Goal: Use online tool/utility: Utilize a website feature to perform a specific function

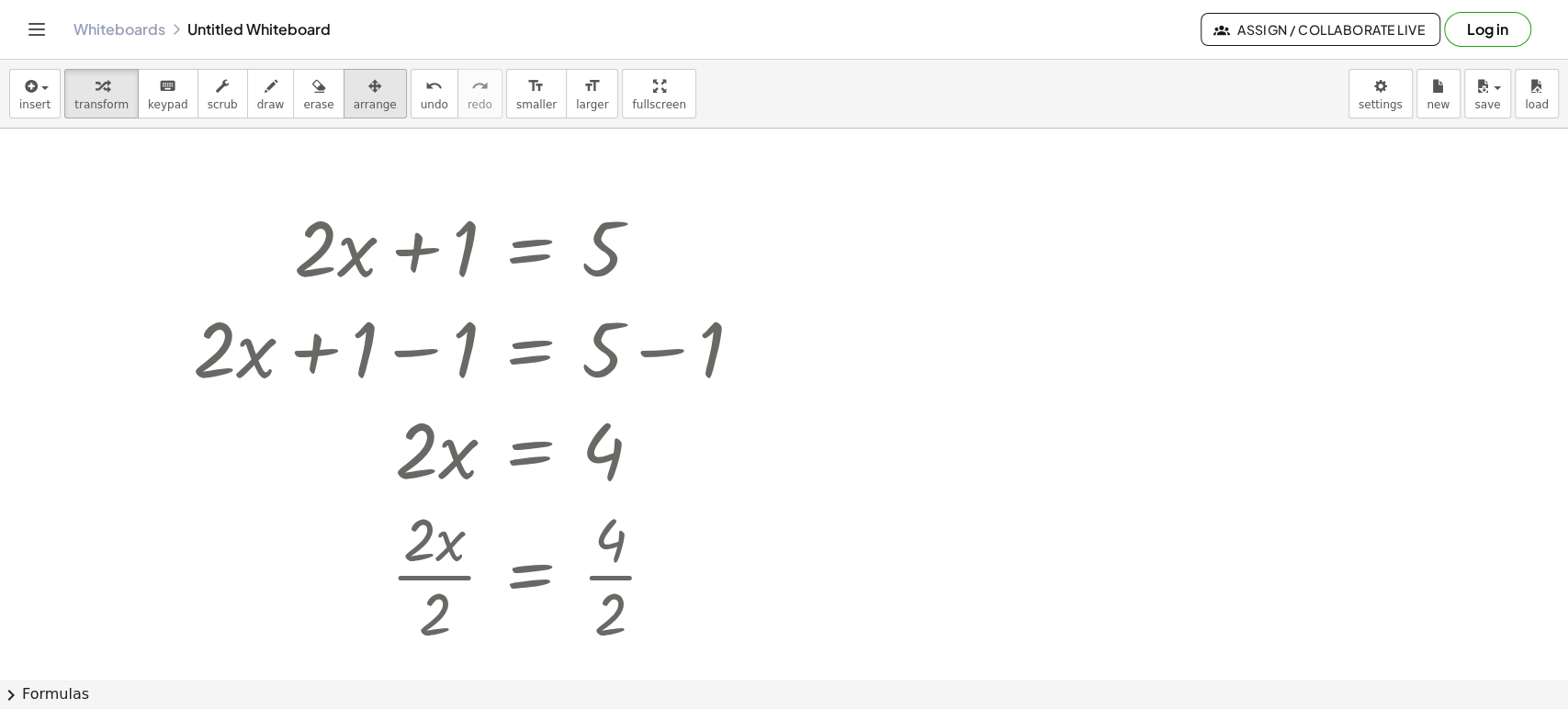
click at [343, 95] on button "arrange" at bounding box center [374, 93] width 64 height 50
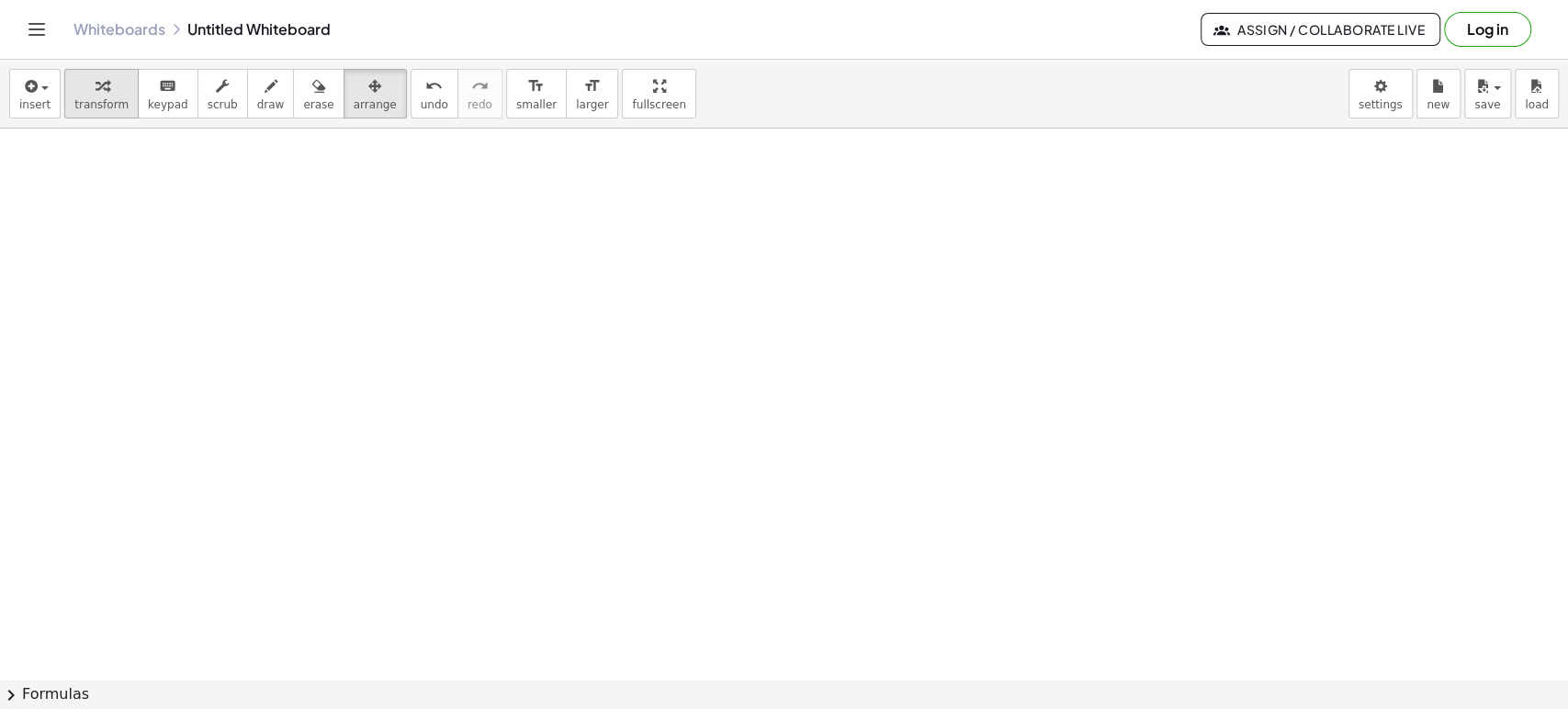
click at [107, 86] on div "button" at bounding box center [101, 85] width 55 height 22
click at [665, 182] on div at bounding box center [784, 680] width 1568 height 1104
click at [647, 189] on div at bounding box center [784, 680] width 1568 height 1104
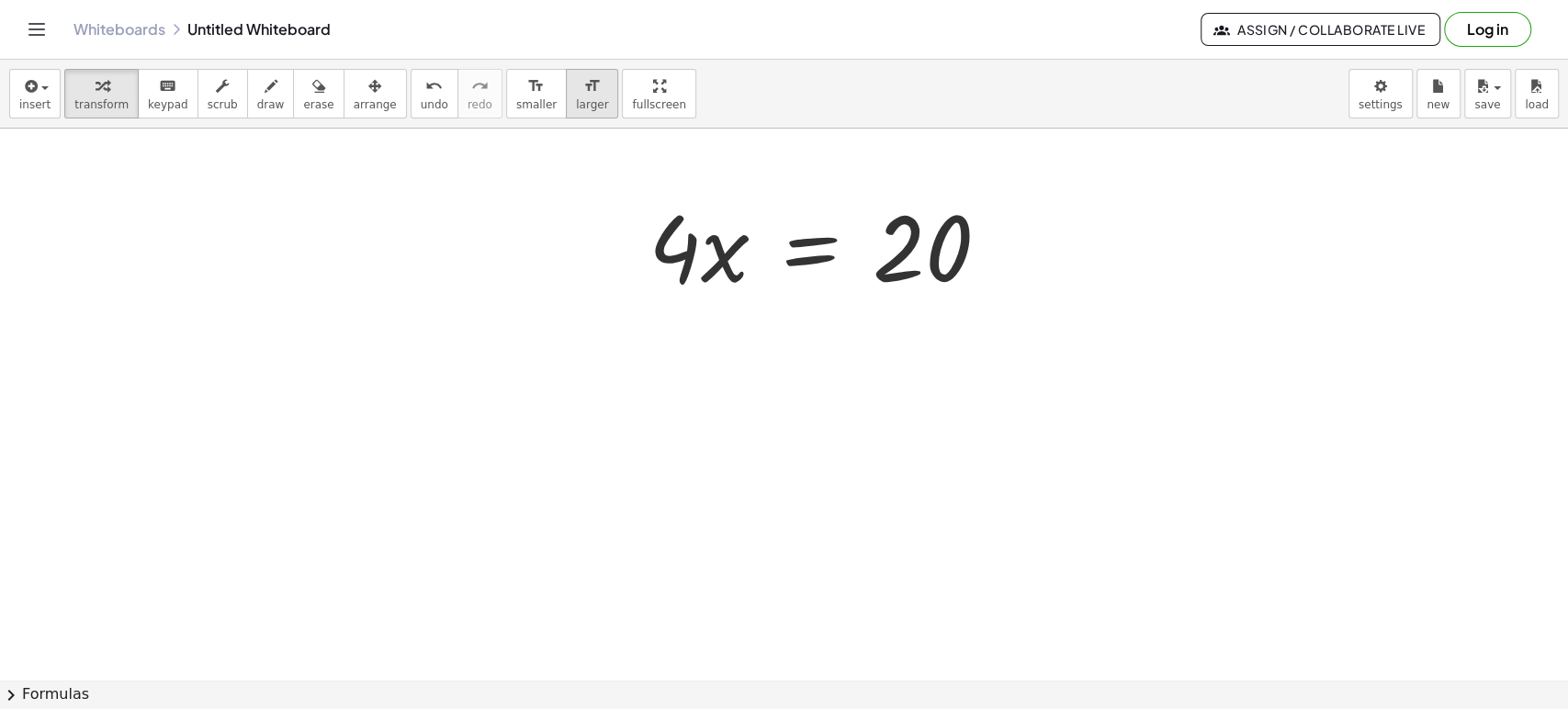
click at [583, 93] on icon "format_size" at bounding box center [592, 86] width 18 height 22
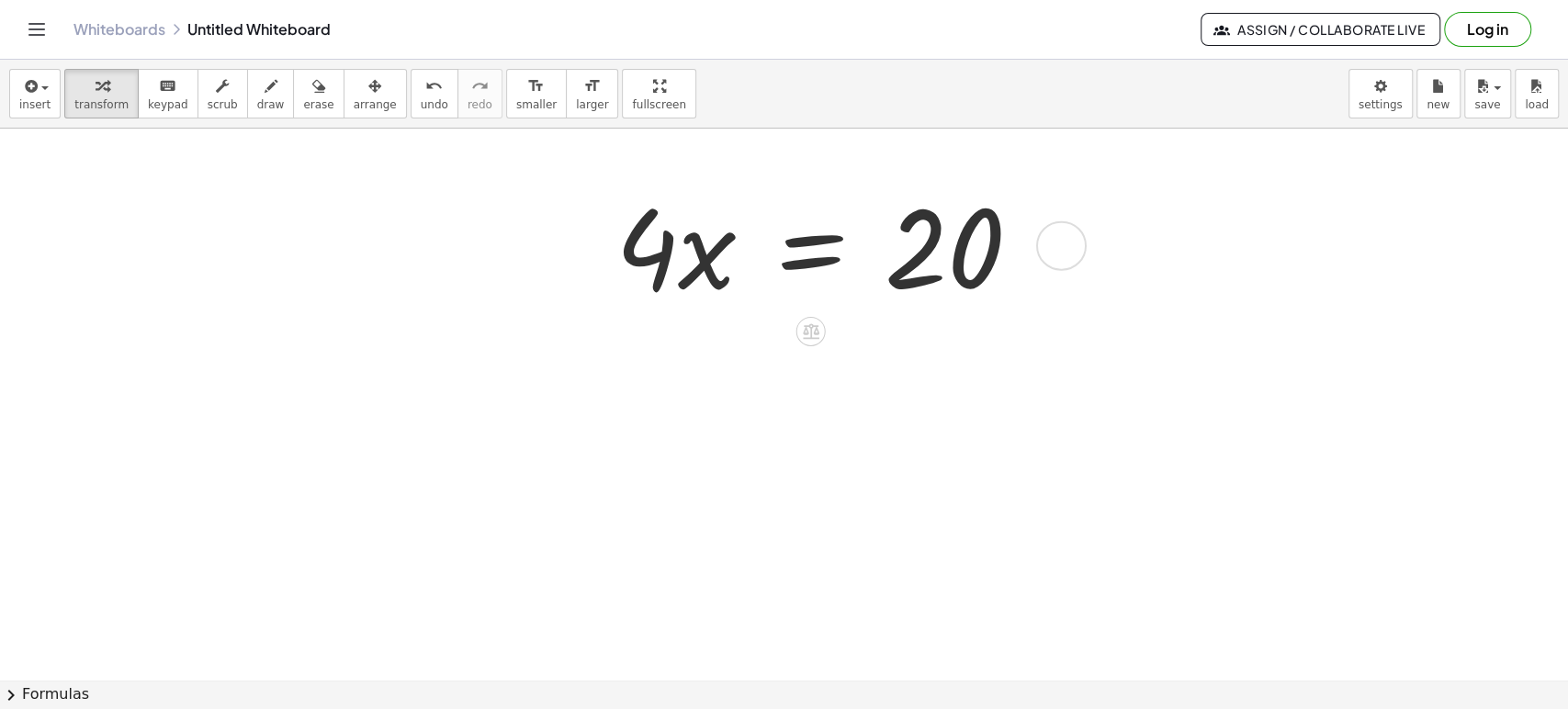
click at [815, 239] on div at bounding box center [826, 244] width 439 height 141
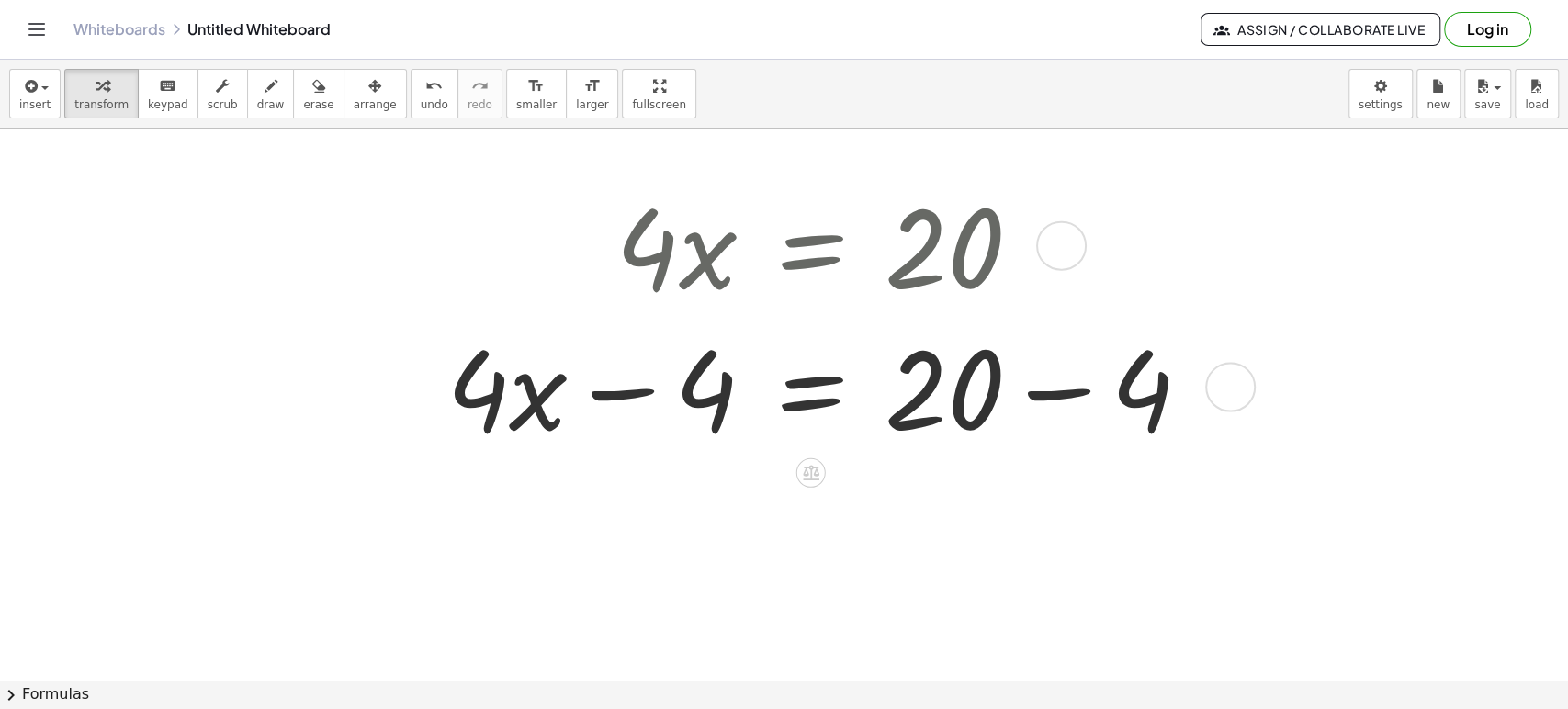
click at [1049, 395] on div at bounding box center [826, 385] width 777 height 141
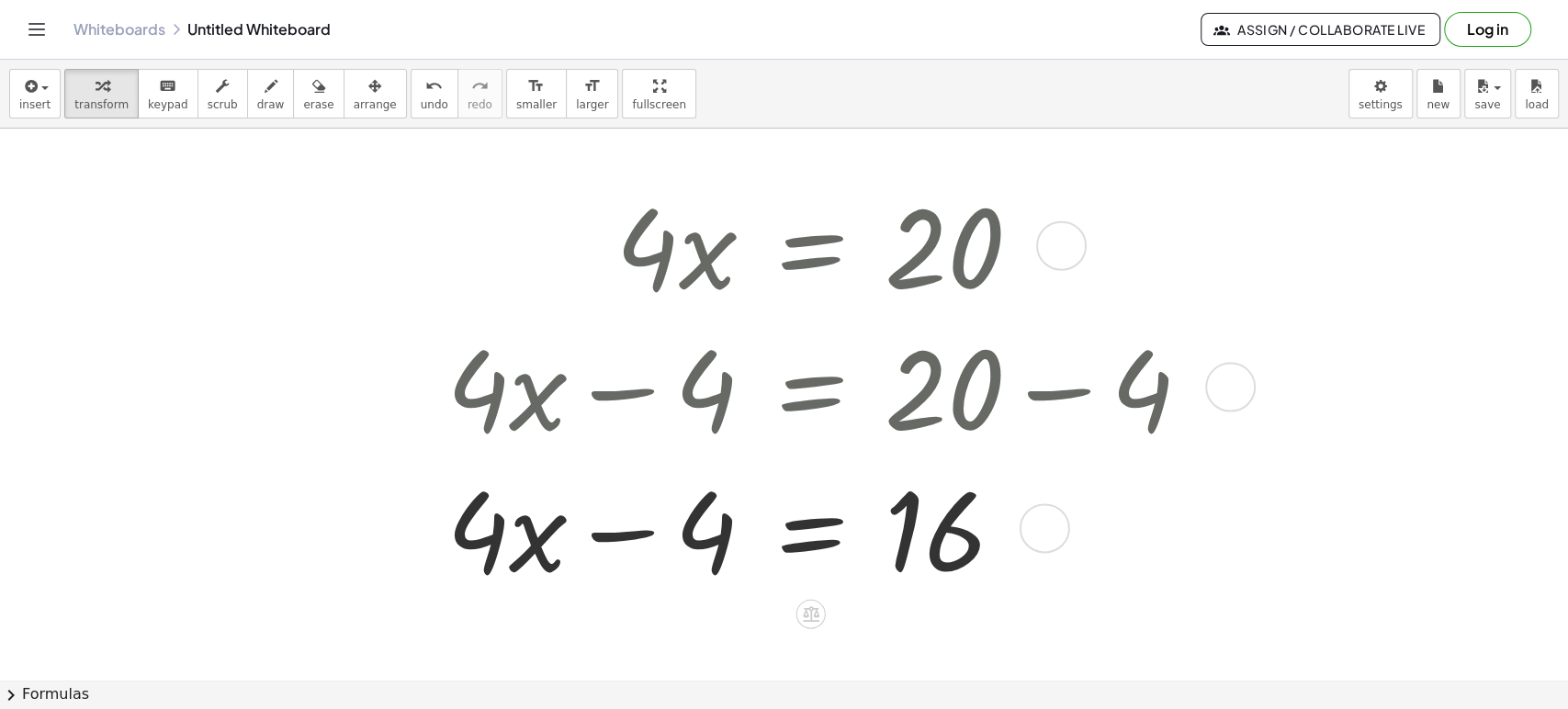
click at [615, 532] on div at bounding box center [826, 527] width 777 height 141
drag, startPoint x: 615, startPoint y: 532, endPoint x: 625, endPoint y: 528, distance: 10.8
click at [617, 532] on div at bounding box center [826, 527] width 777 height 141
click at [626, 528] on div at bounding box center [826, 527] width 777 height 141
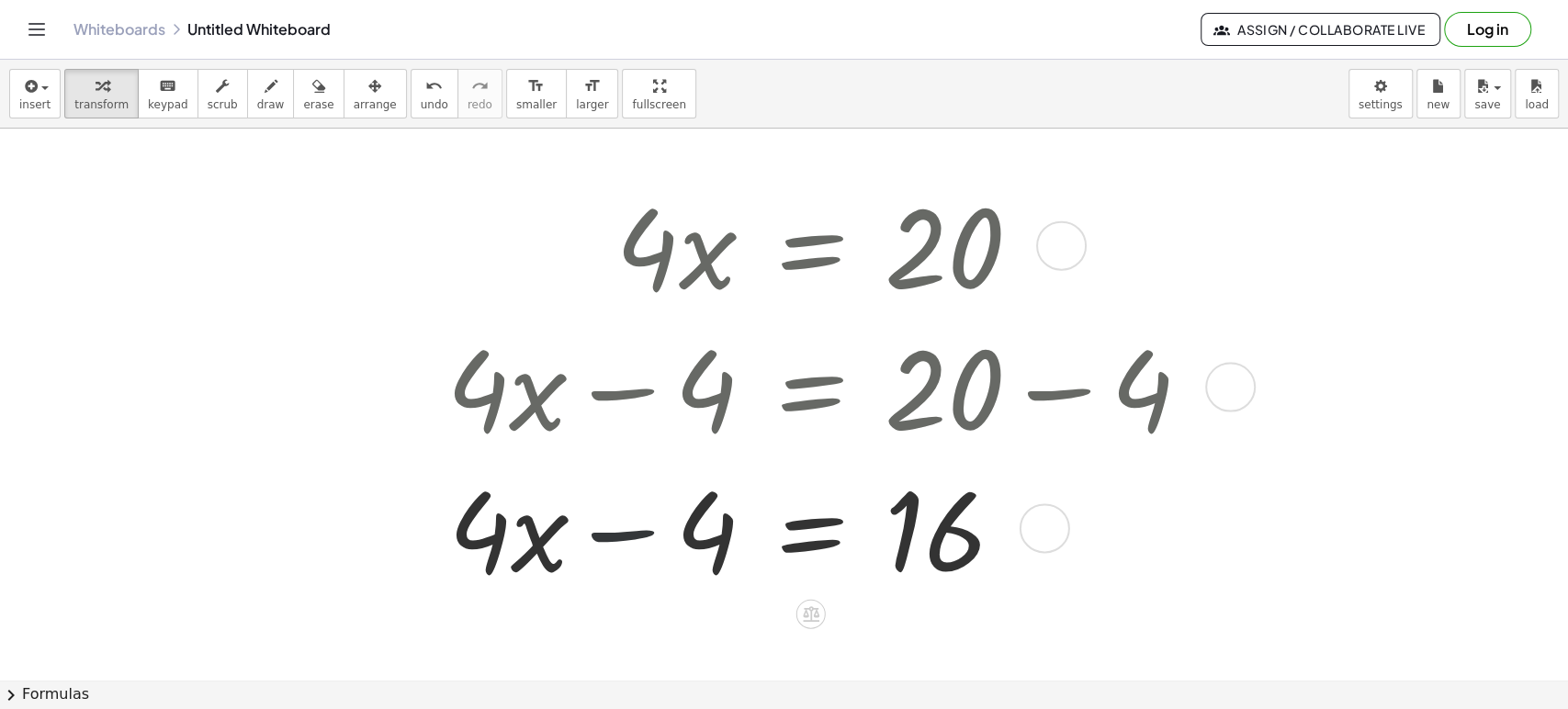
click at [626, 528] on div at bounding box center [826, 527] width 777 height 141
click at [627, 527] on div at bounding box center [826, 527] width 777 height 141
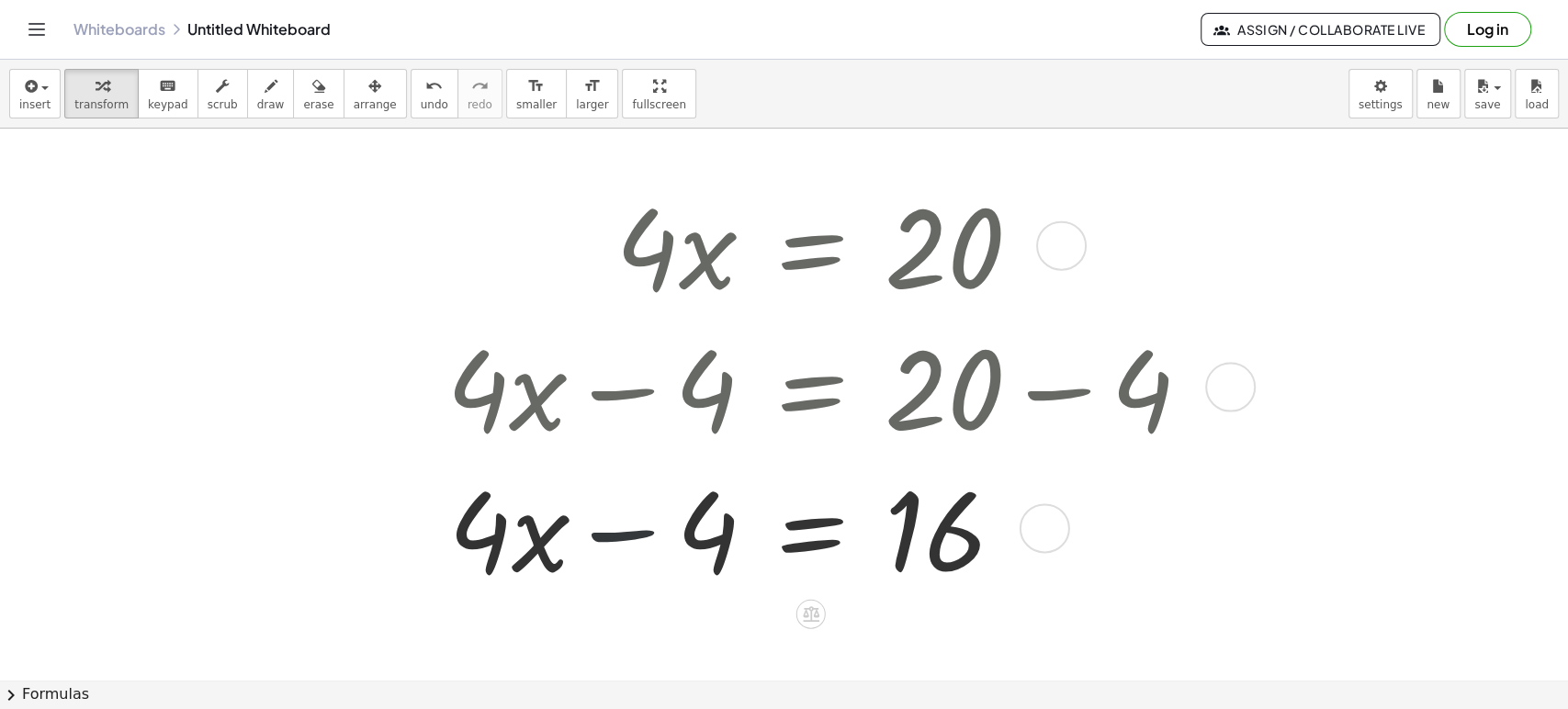
click at [627, 527] on div at bounding box center [826, 527] width 777 height 141
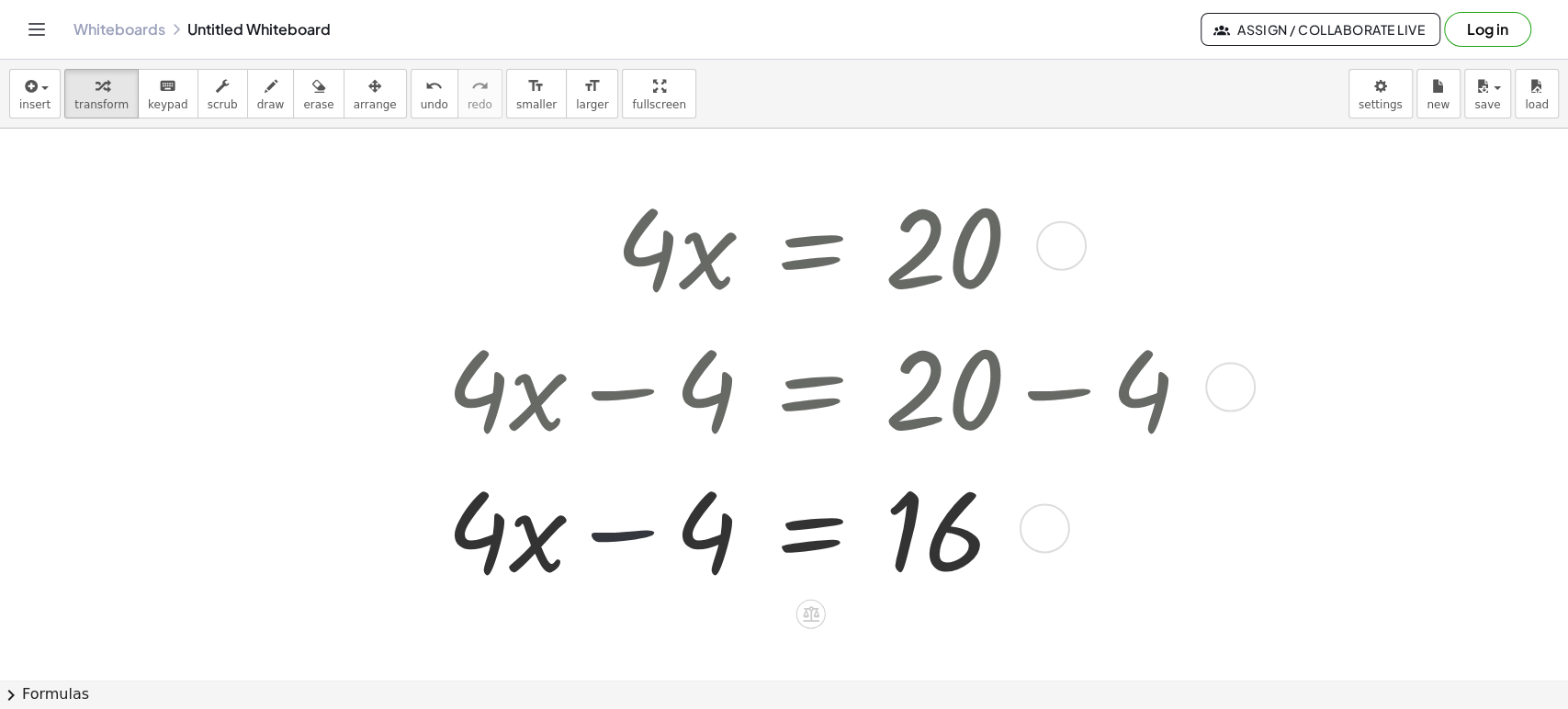
click at [627, 527] on div at bounding box center [826, 527] width 777 height 141
click at [628, 527] on div at bounding box center [826, 527] width 777 height 141
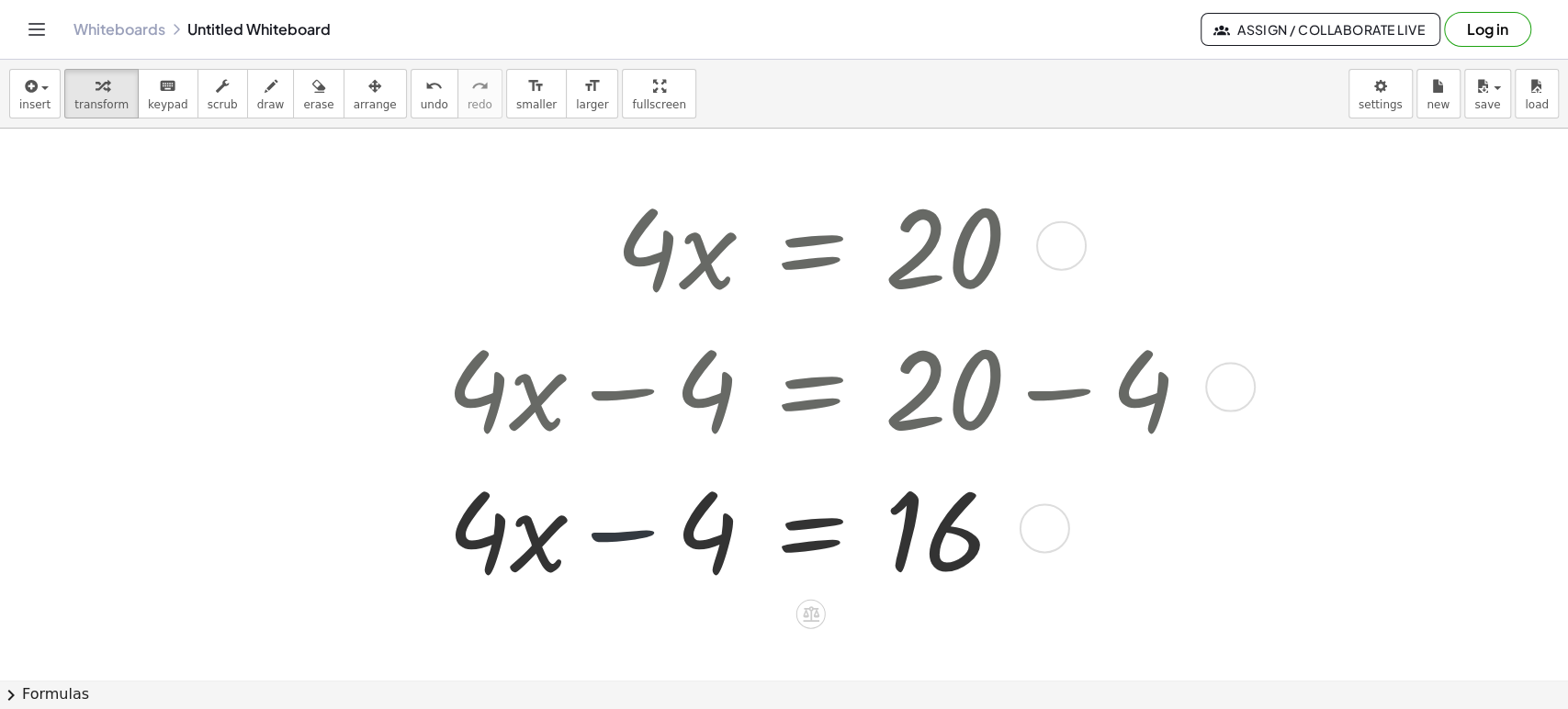
click at [628, 527] on div at bounding box center [826, 527] width 777 height 141
click at [421, 93] on div "undo" at bounding box center [435, 85] width 28 height 22
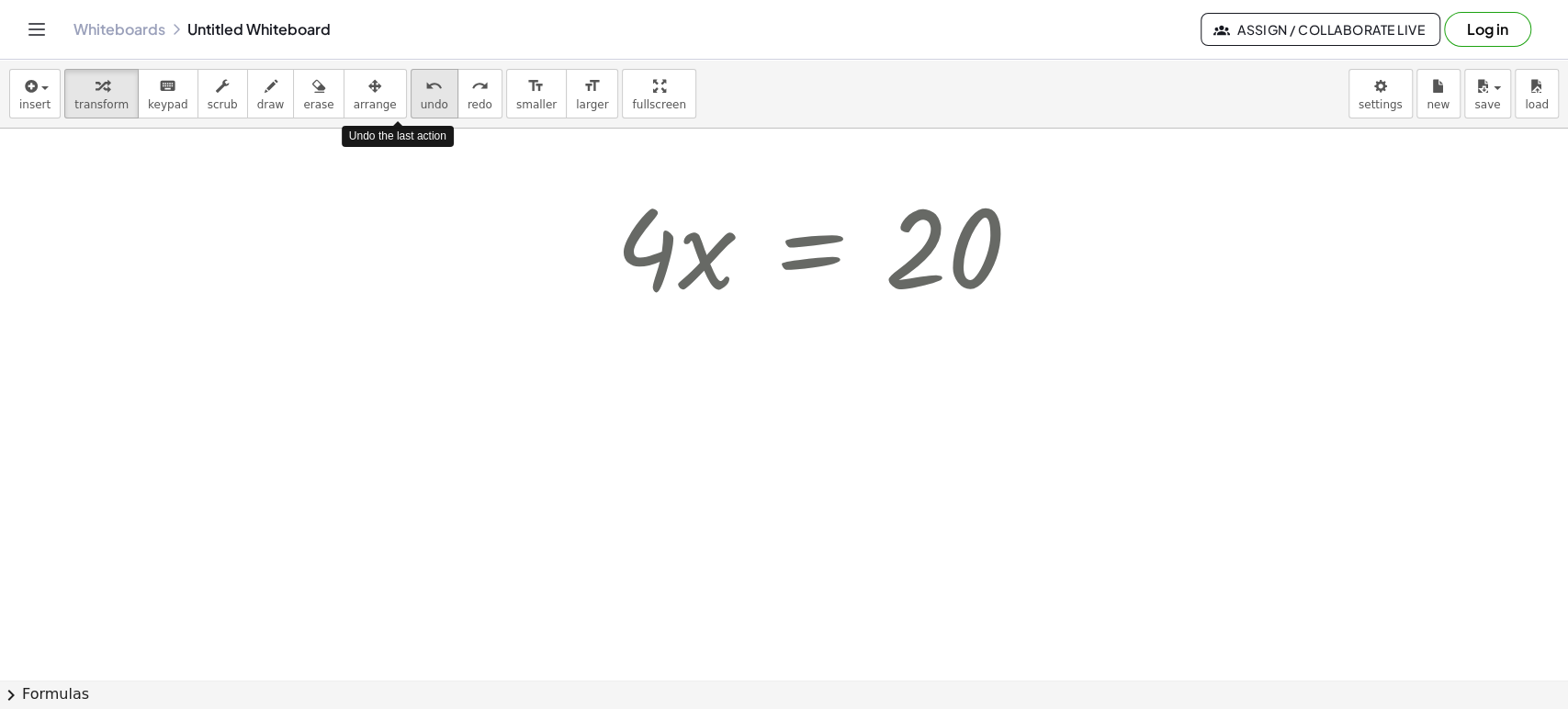
click at [421, 93] on div "undo" at bounding box center [435, 85] width 28 height 22
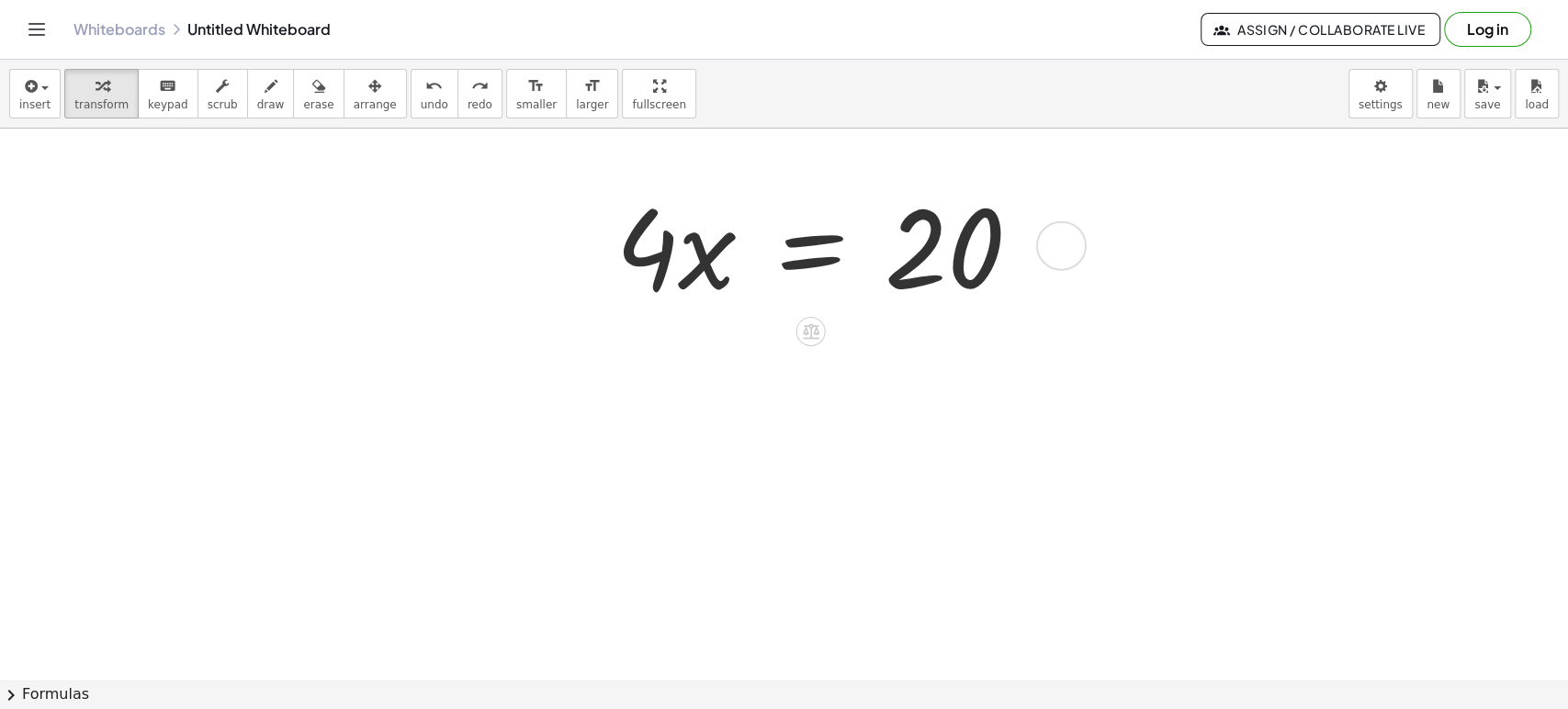
click at [822, 262] on div at bounding box center [826, 244] width 439 height 141
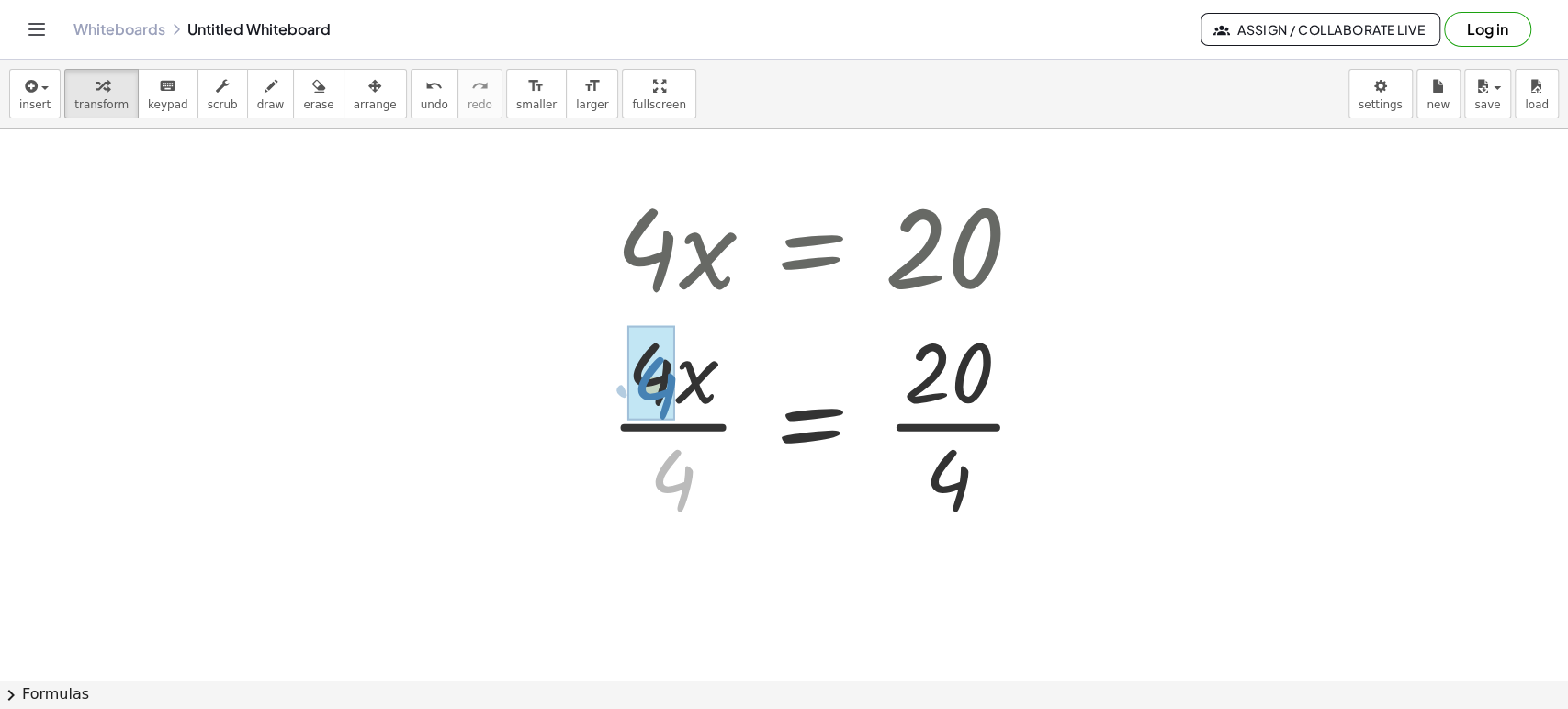
drag, startPoint x: 681, startPoint y: 484, endPoint x: 766, endPoint y: 580, distance: 128.2
click at [918, 434] on div at bounding box center [829, 422] width 447 height 214
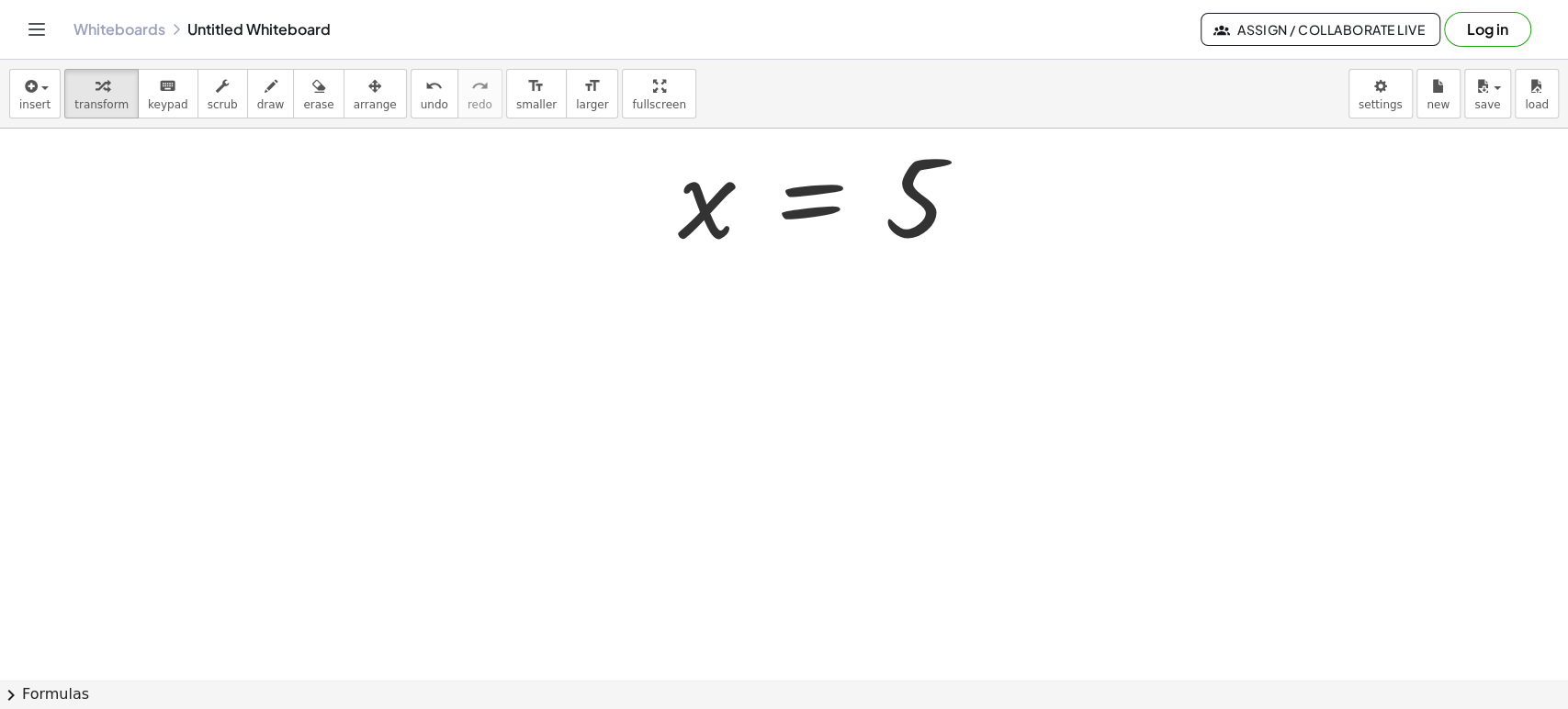
scroll to position [408, 0]
click at [670, 396] on div at bounding box center [784, 273] width 1568 height 1104
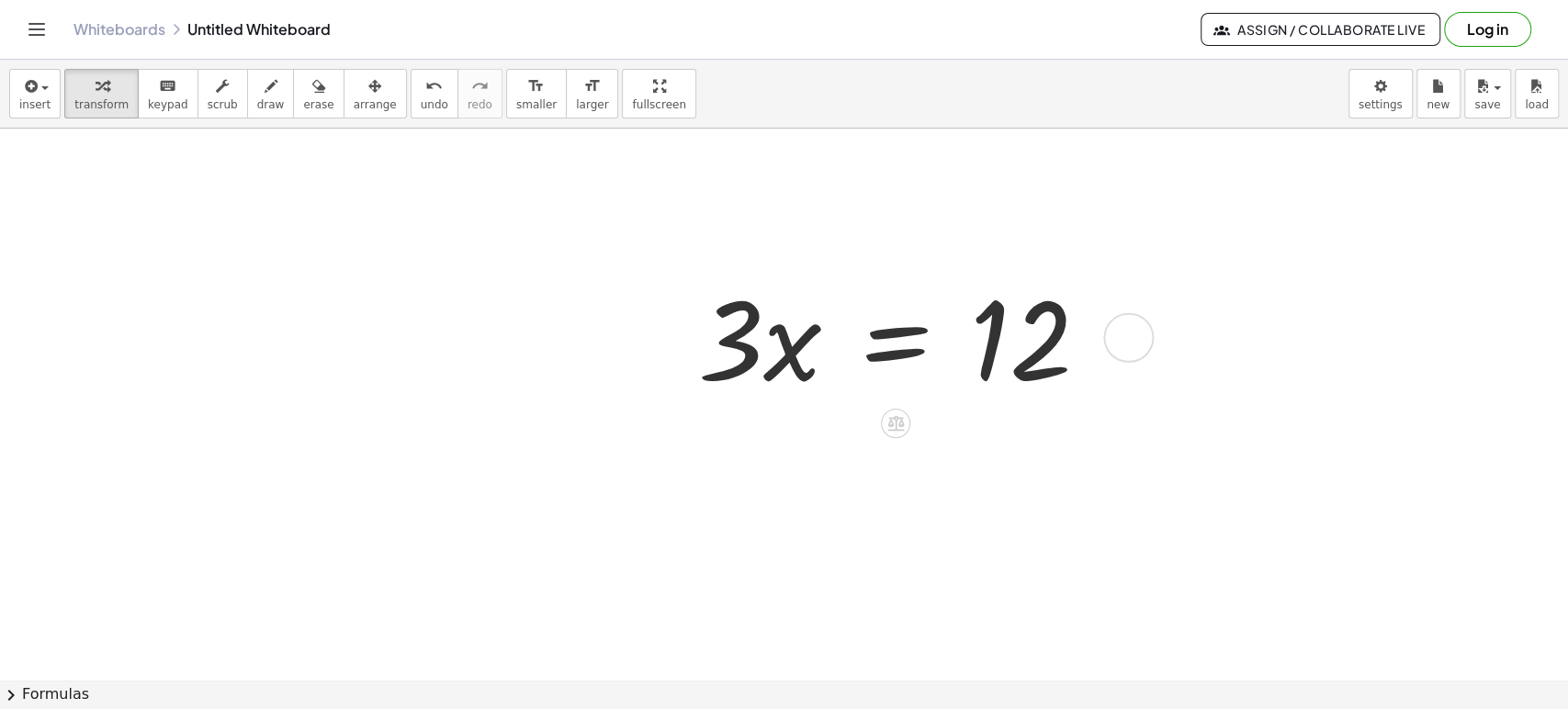
scroll to position [551, 0]
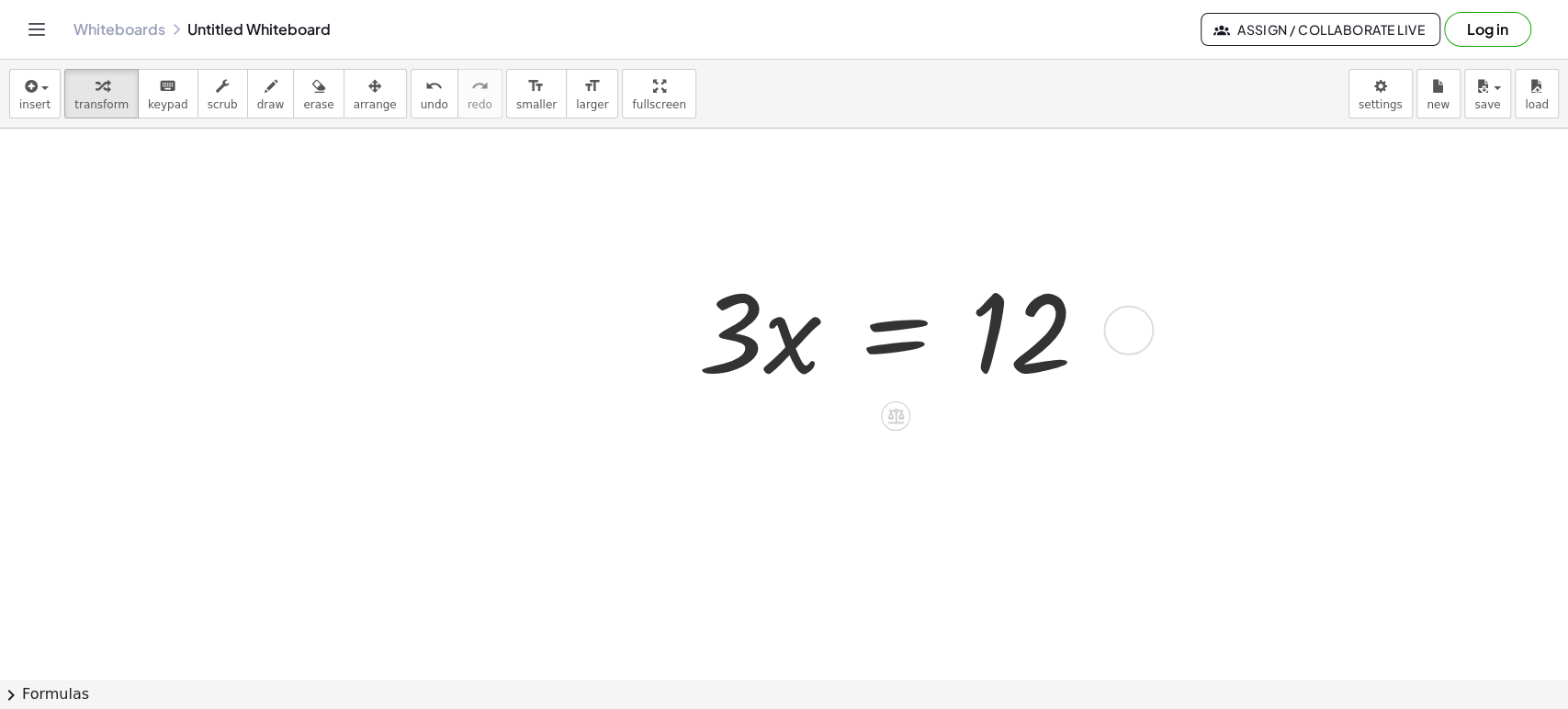
click at [906, 336] on div at bounding box center [900, 328] width 423 height 141
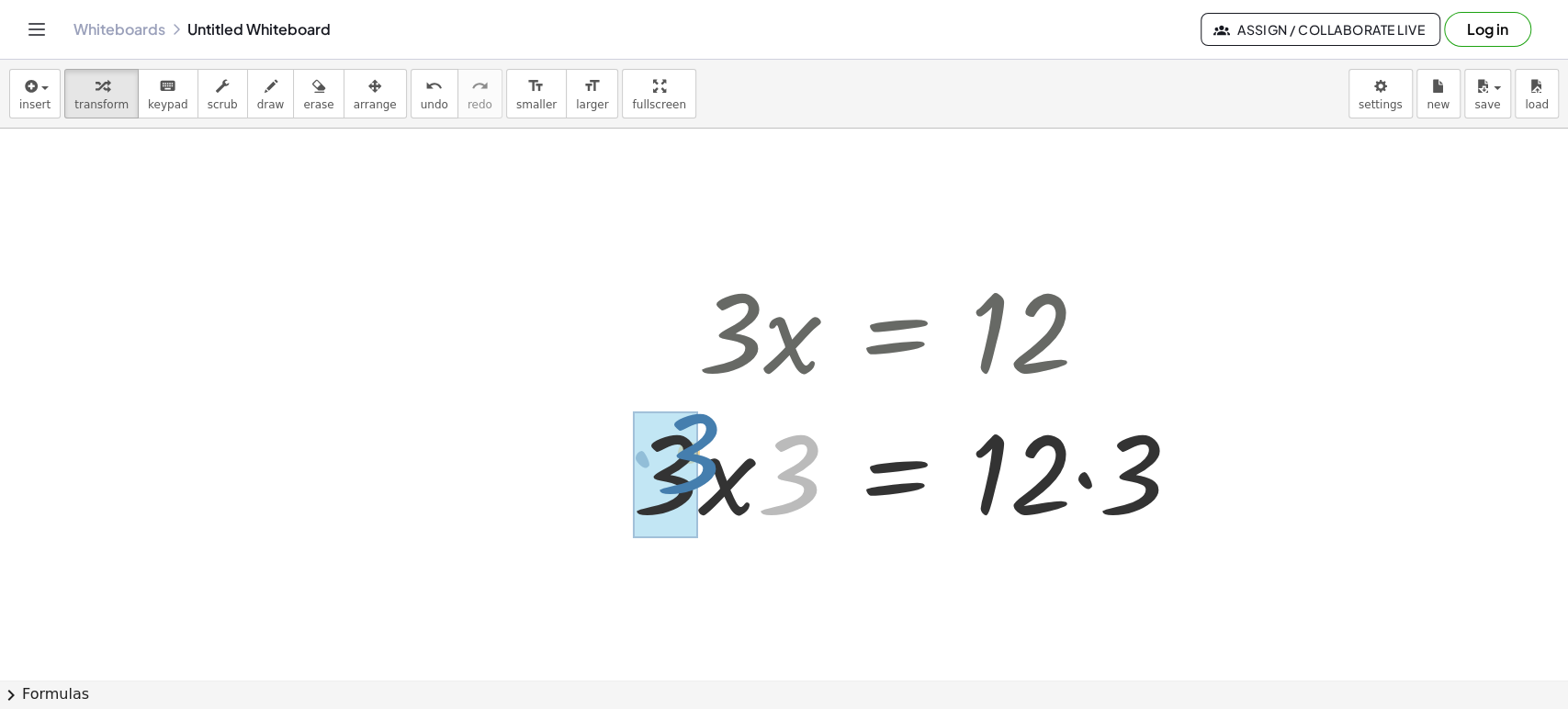
drag, startPoint x: 791, startPoint y: 483, endPoint x: 902, endPoint y: 495, distance: 111.6
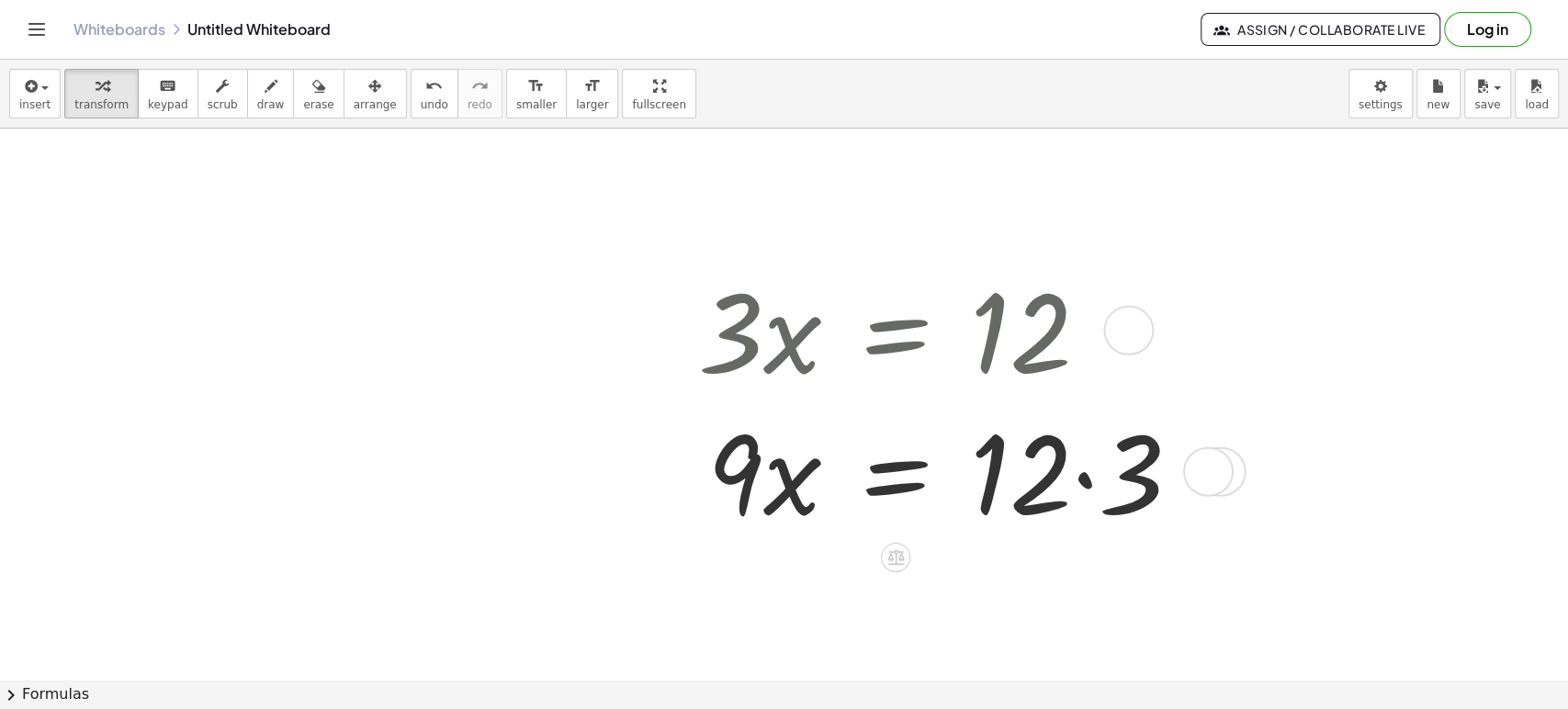
drag, startPoint x: 1086, startPoint y: 472, endPoint x: 1202, endPoint y: 593, distance: 167.6
click at [1084, 476] on div at bounding box center [947, 470] width 516 height 141
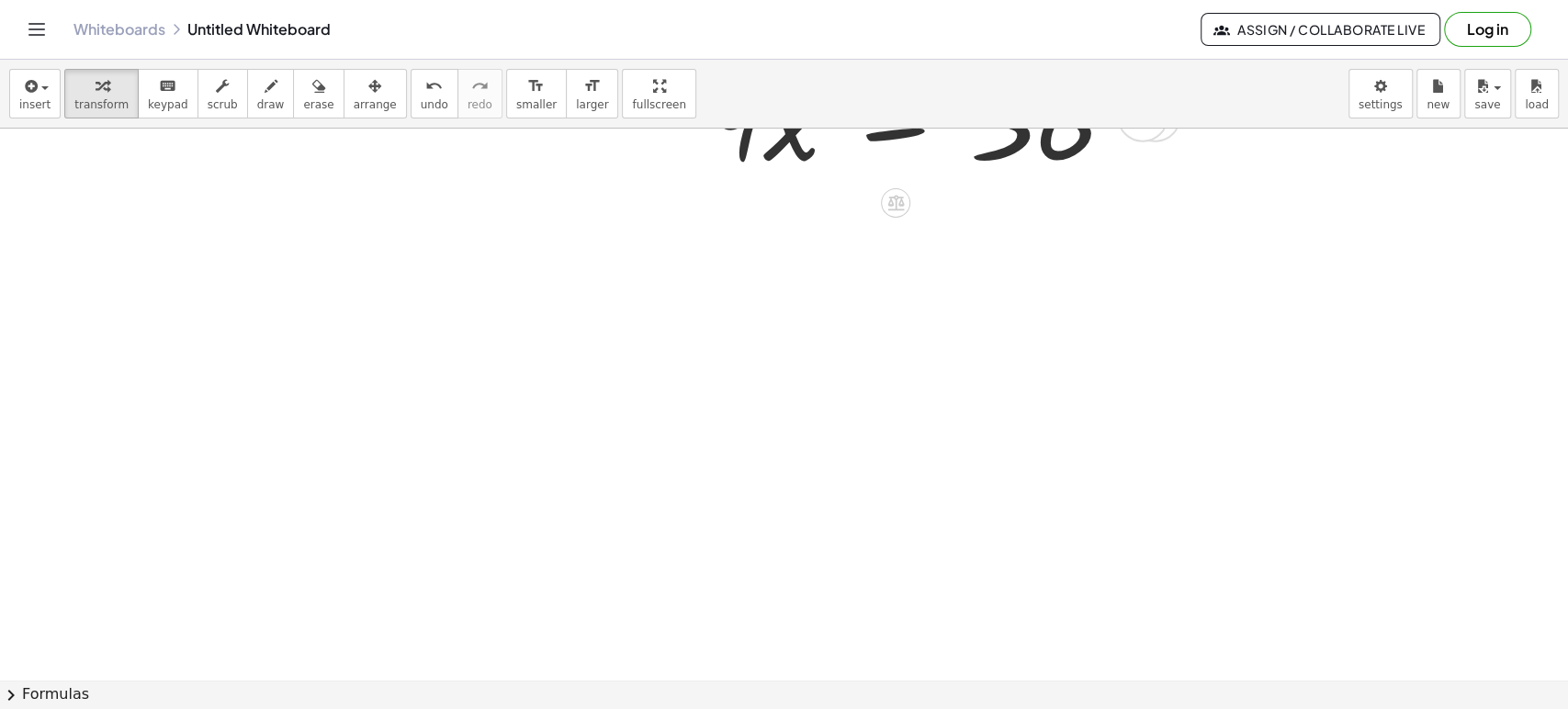
scroll to position [960, 0]
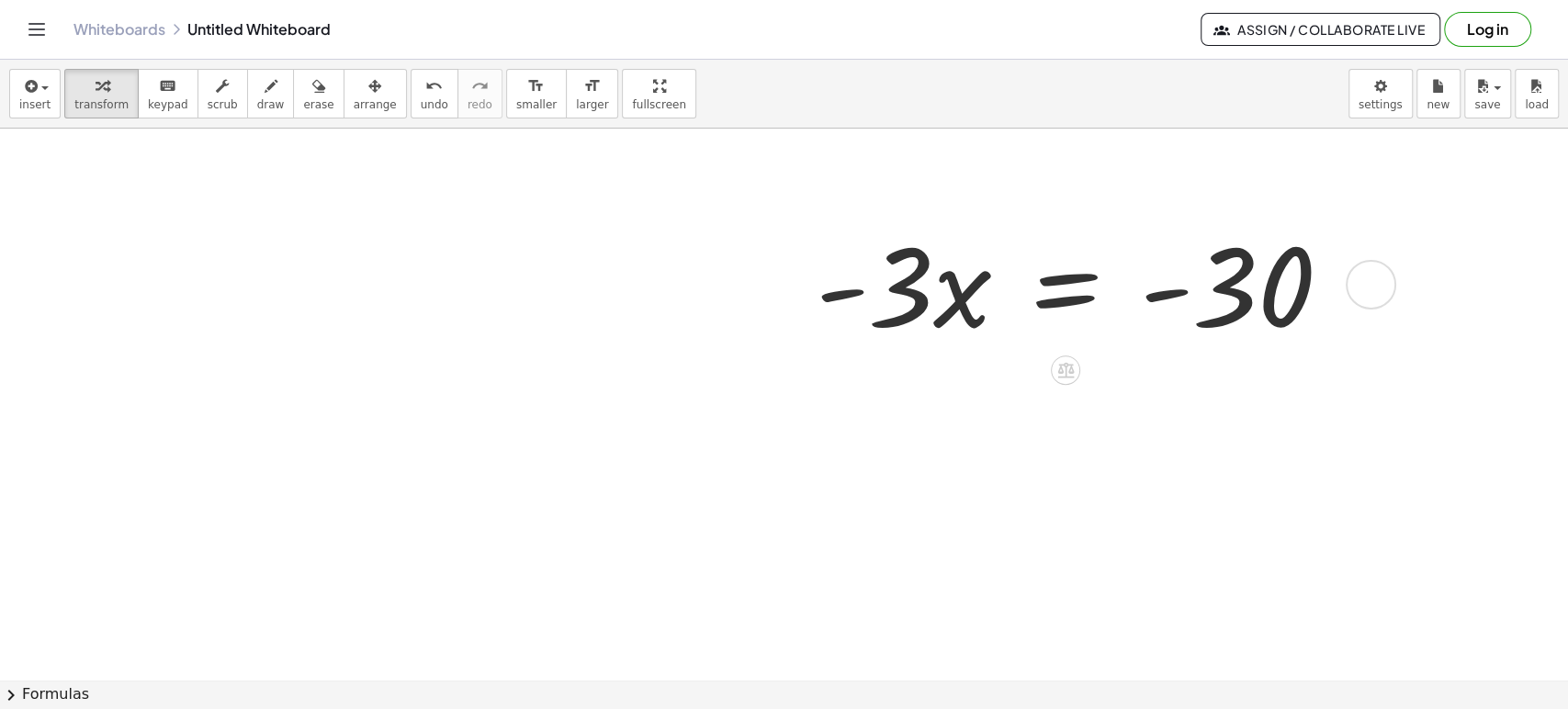
scroll to position [1103, 0]
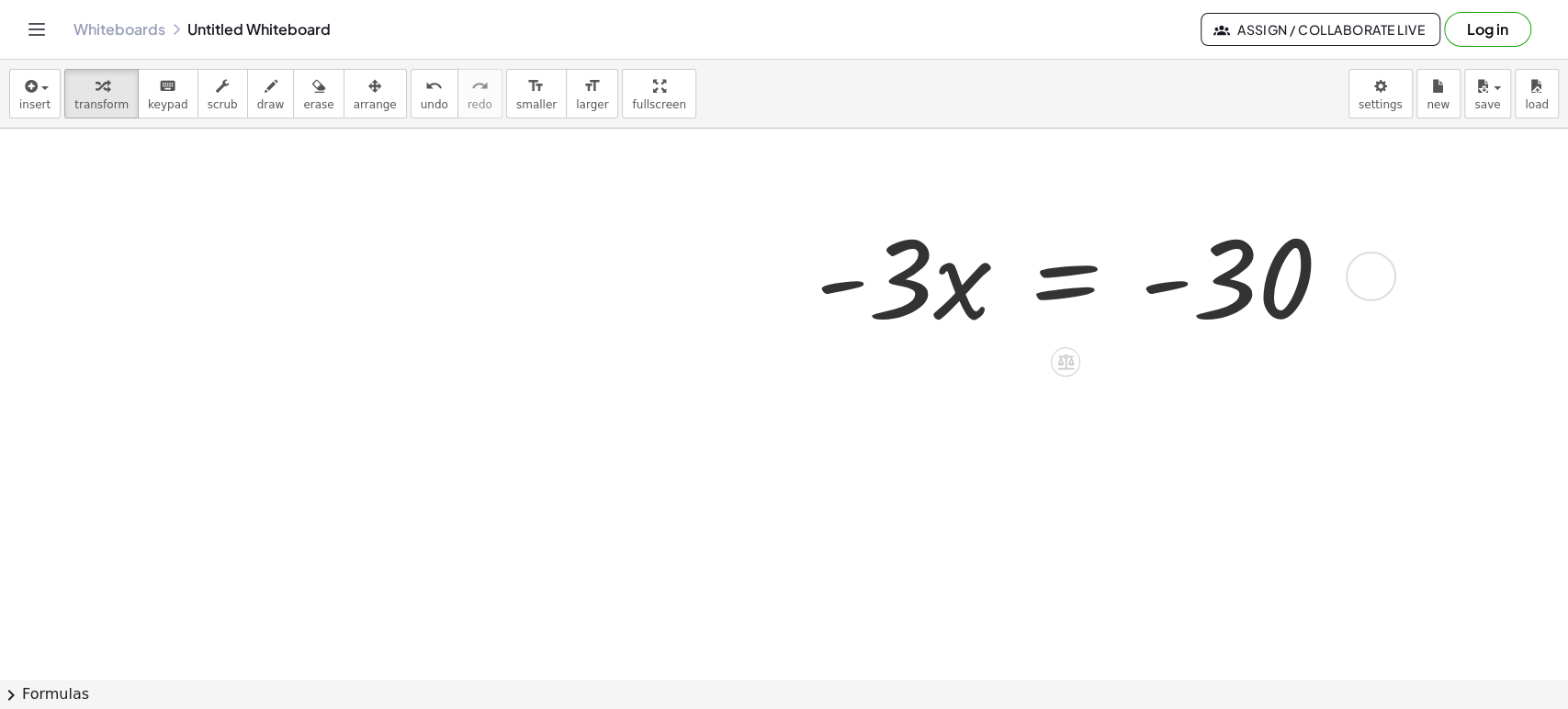
click at [1071, 277] on div at bounding box center [1080, 275] width 548 height 141
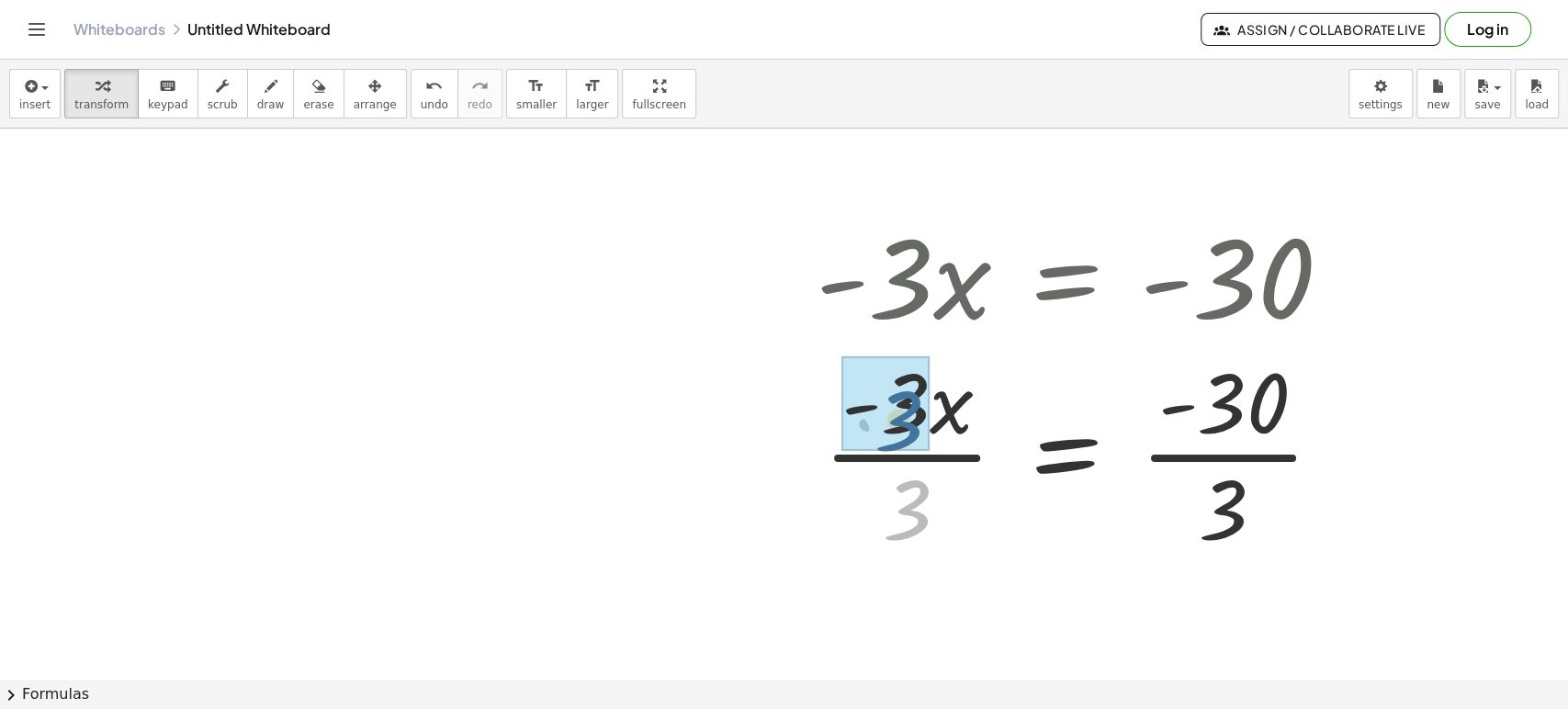
drag, startPoint x: 910, startPoint y: 521, endPoint x: 900, endPoint y: 433, distance: 88.6
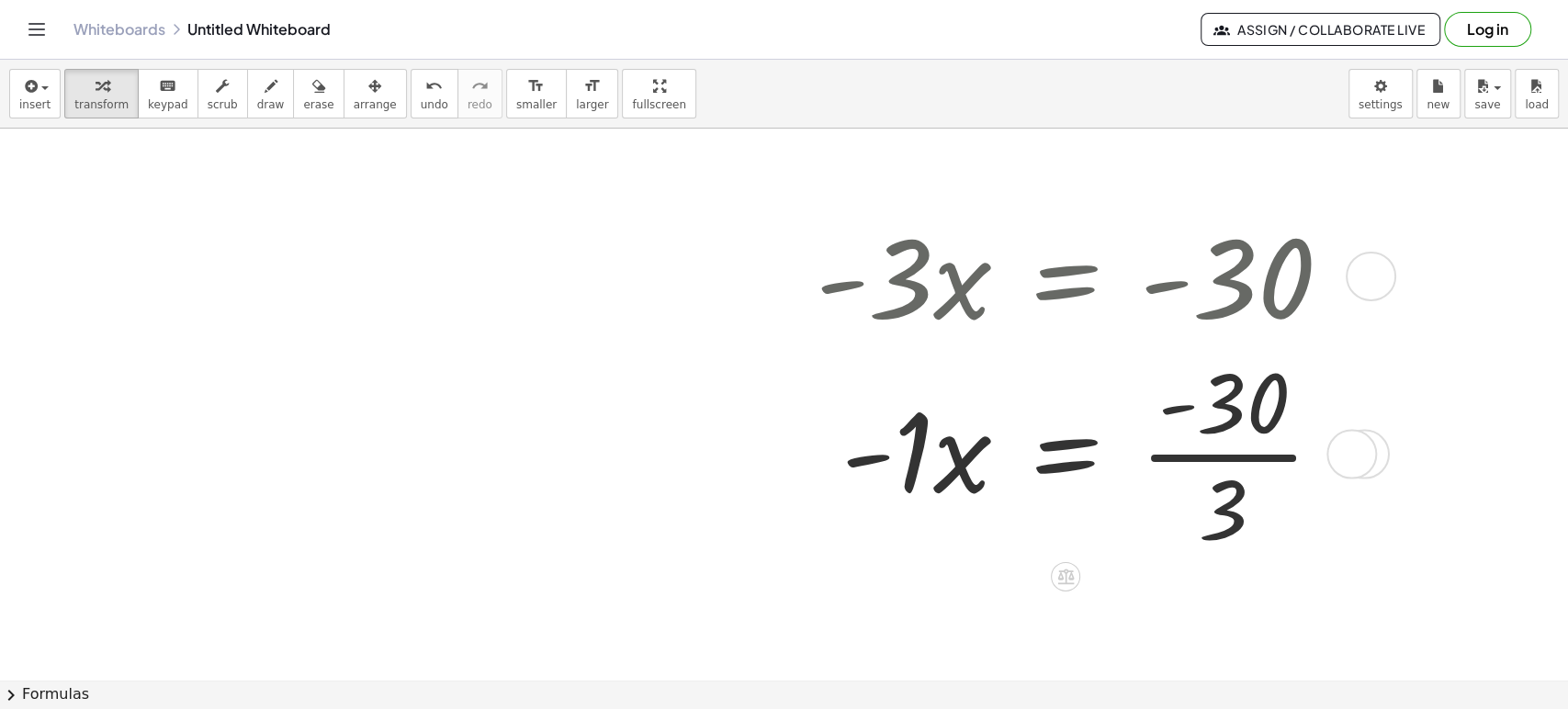
click at [913, 469] on div at bounding box center [1080, 451] width 548 height 214
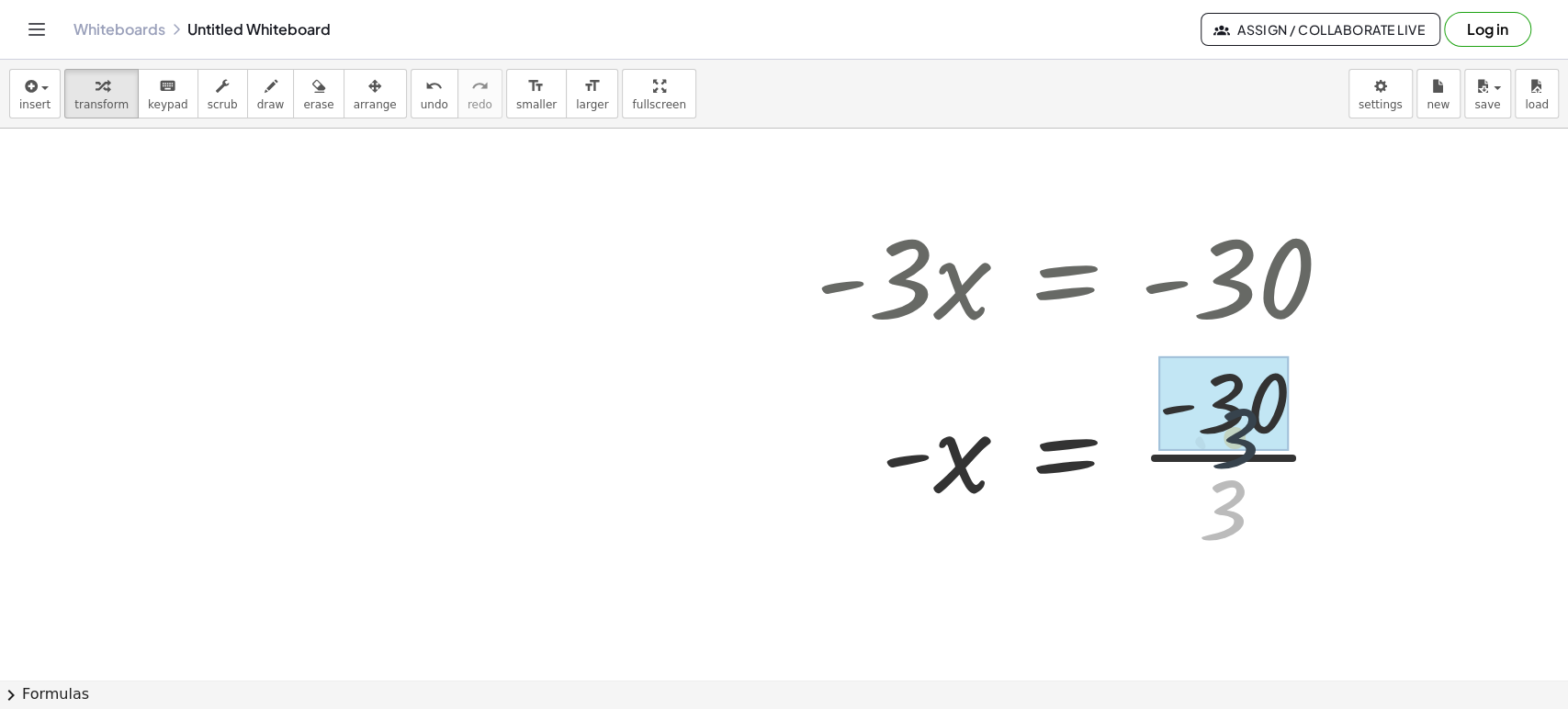
drag, startPoint x: 1229, startPoint y: 505, endPoint x: 1243, endPoint y: 410, distance: 96.0
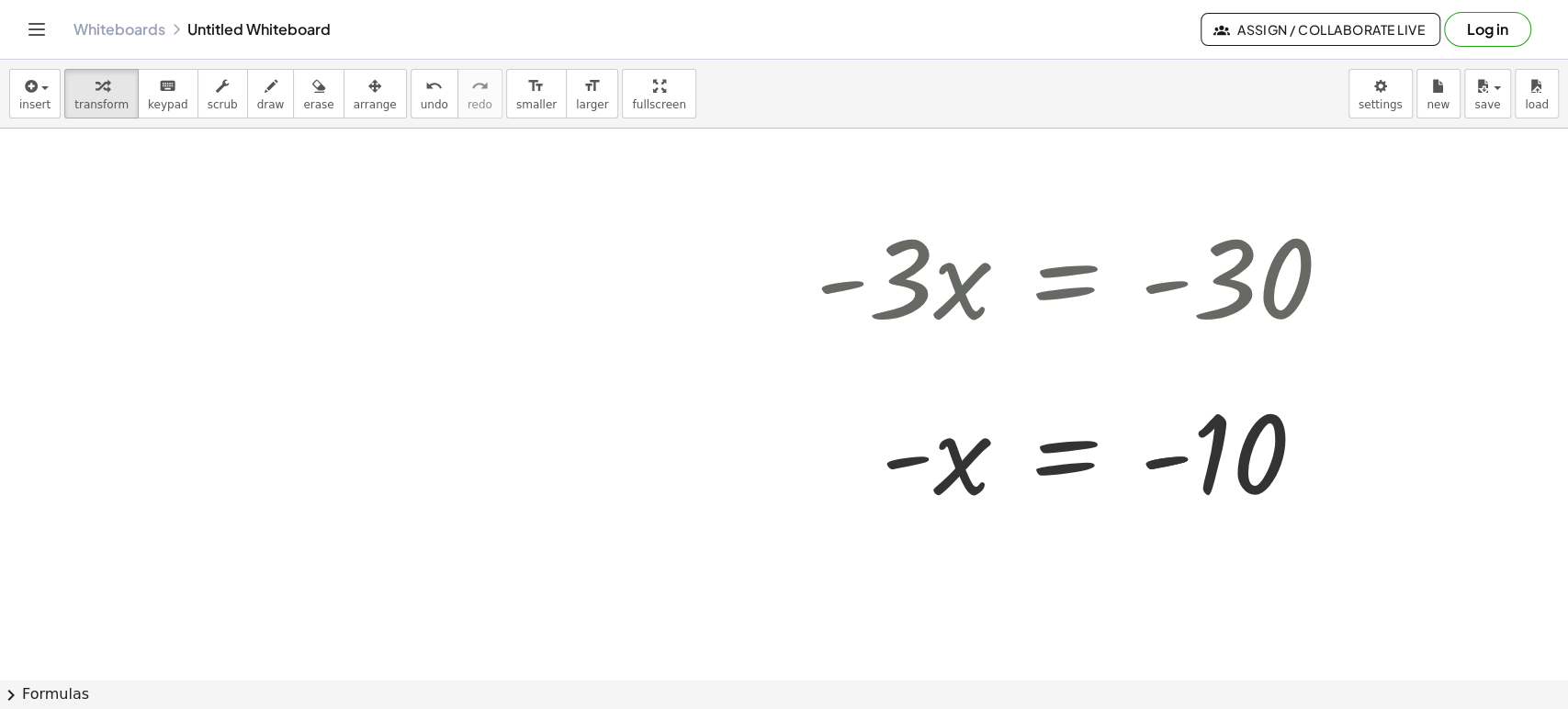
click at [374, 469] on div at bounding box center [784, 129] width 1568 height 2207
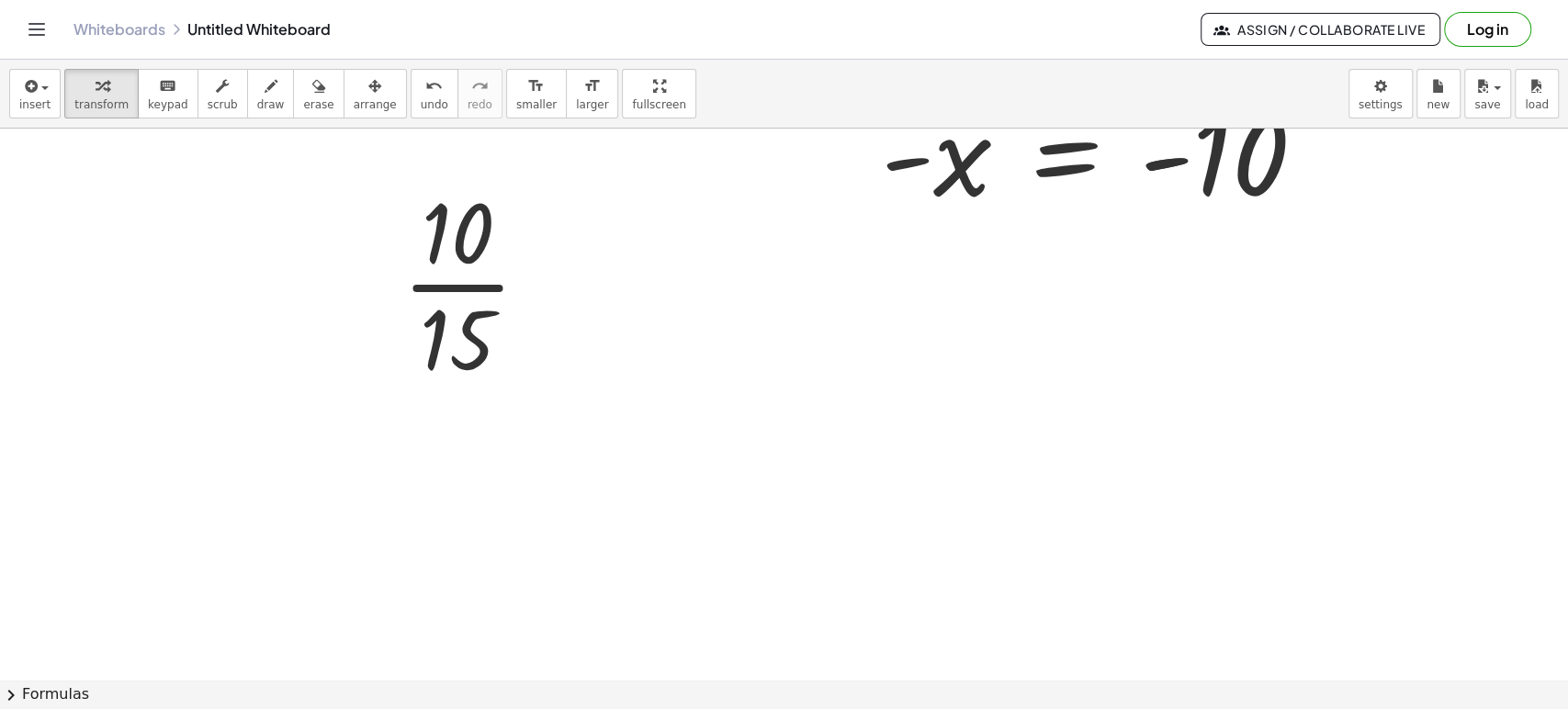
scroll to position [1410, 0]
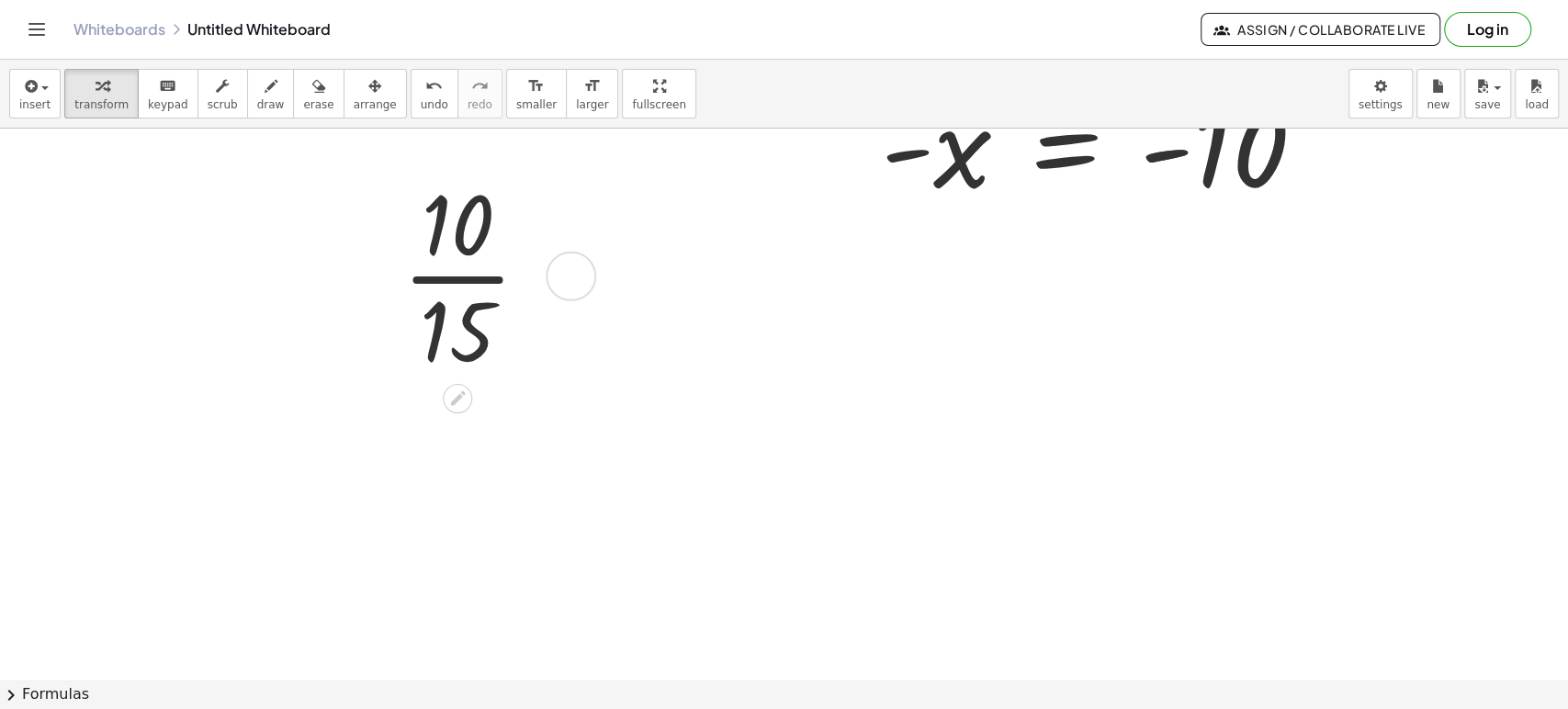
click at [441, 290] on div at bounding box center [473, 275] width 163 height 214
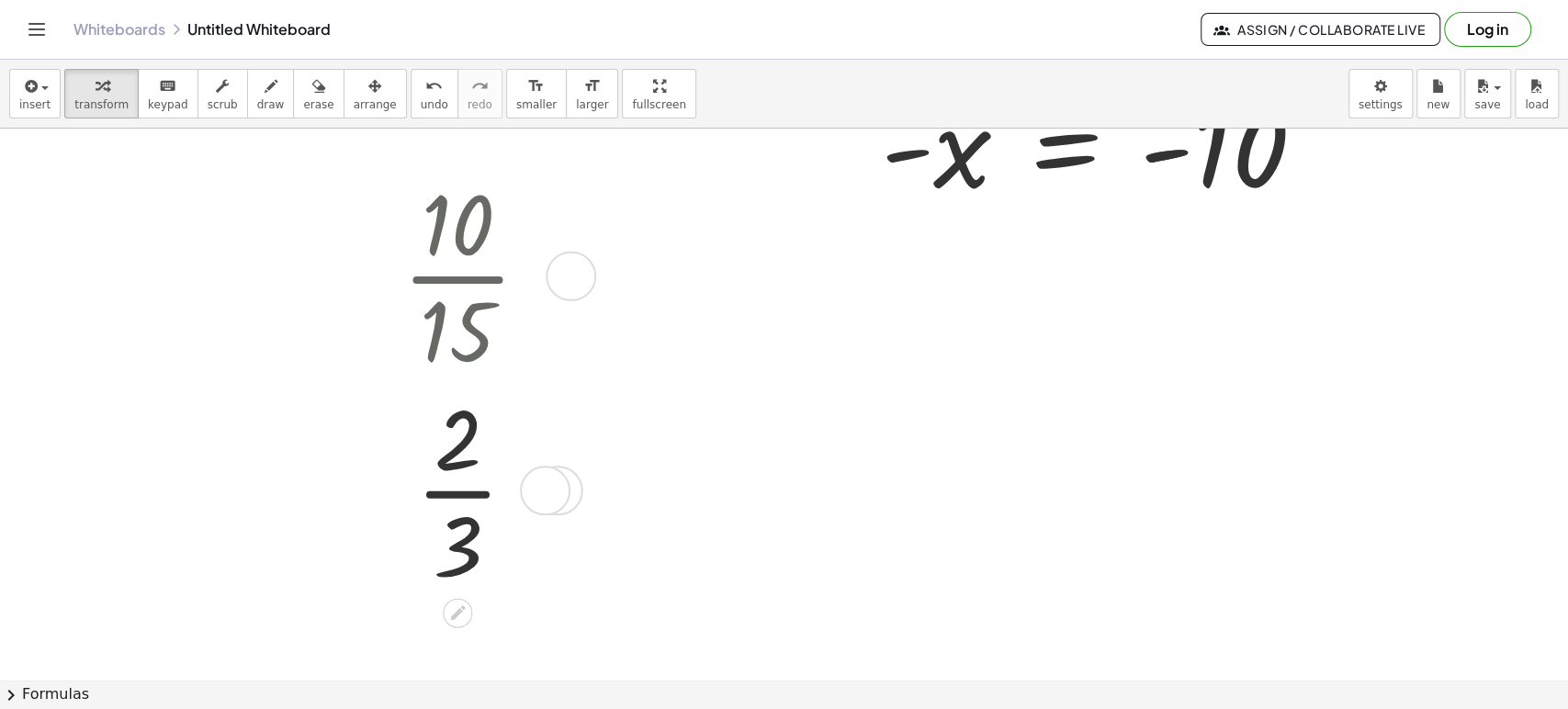
click at [469, 507] on div at bounding box center [473, 488] width 163 height 214
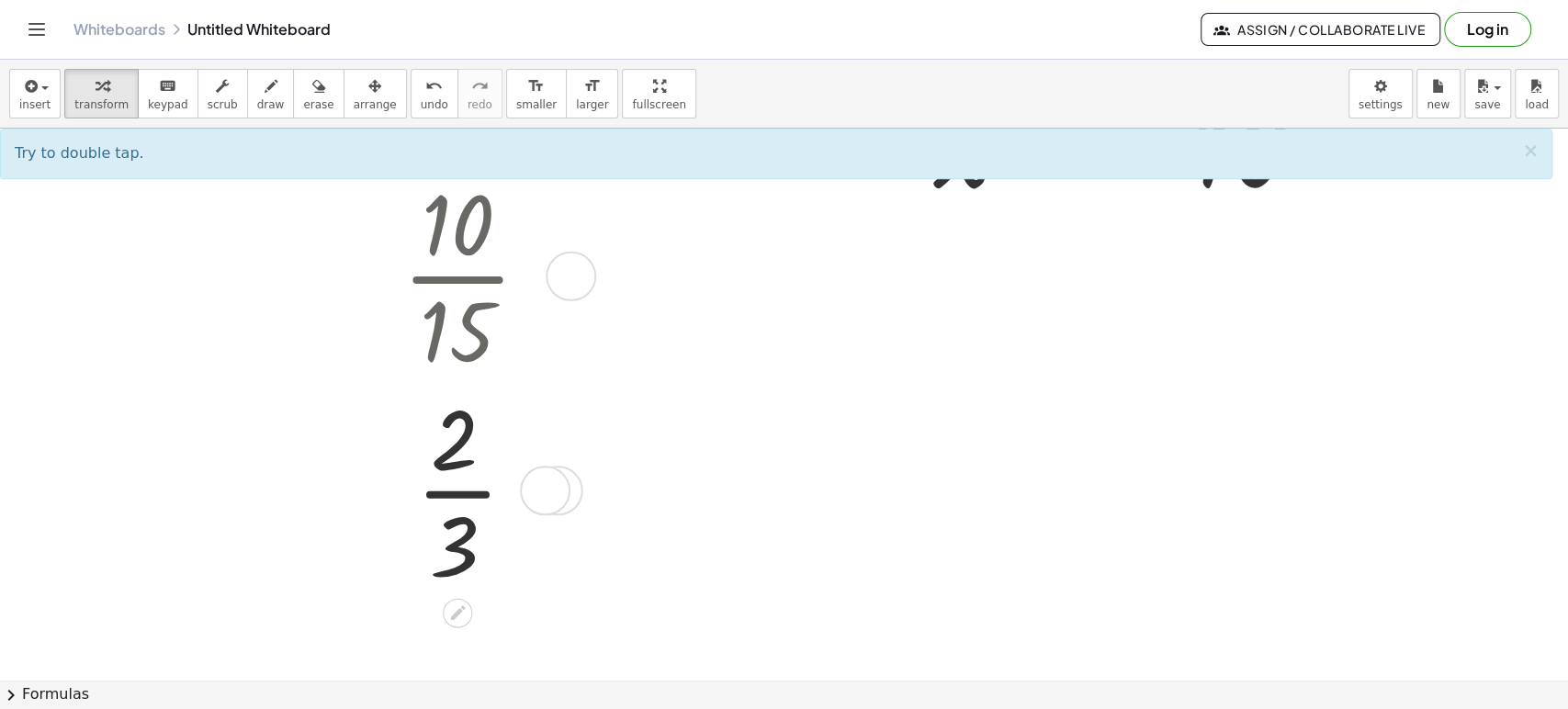
click at [463, 490] on div at bounding box center [473, 488] width 163 height 214
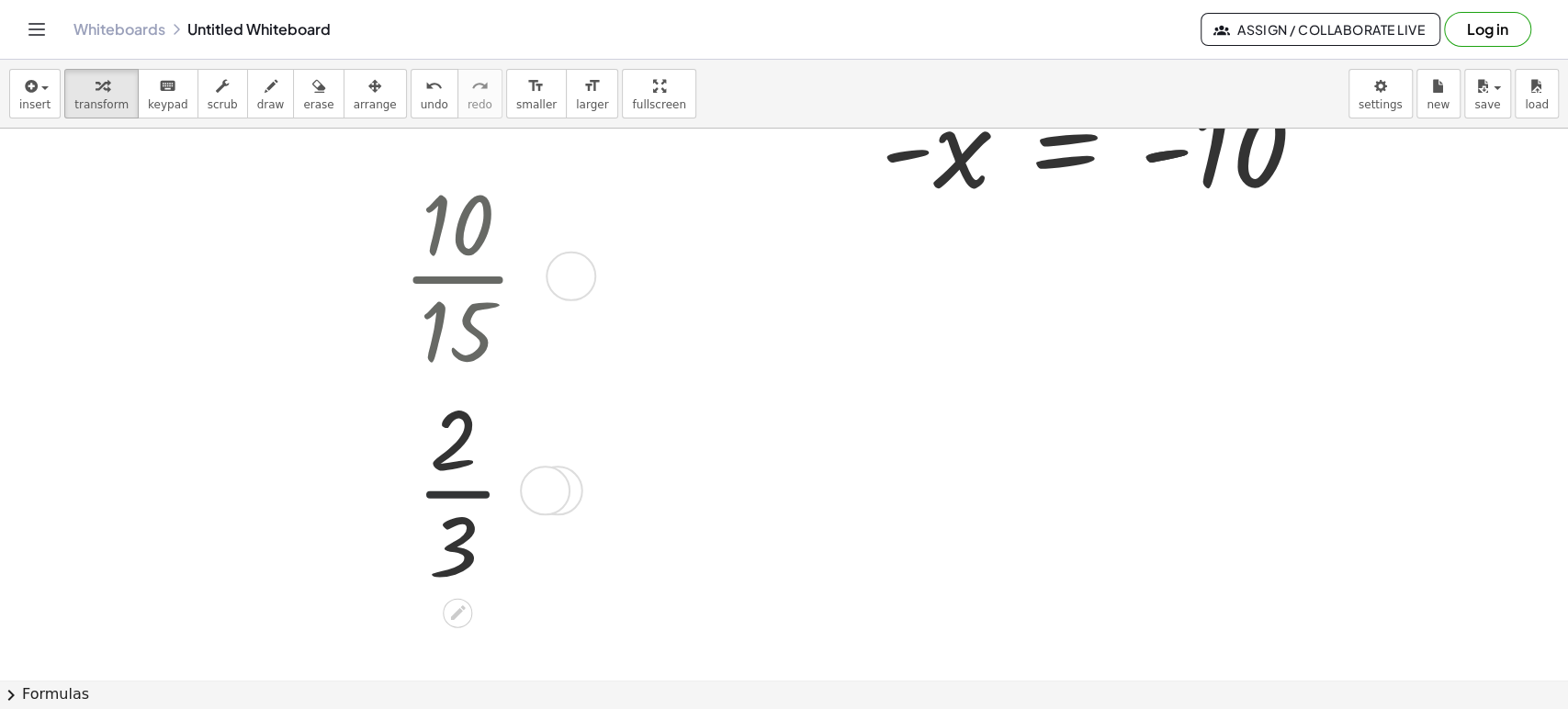
click at [463, 490] on div at bounding box center [473, 488] width 163 height 214
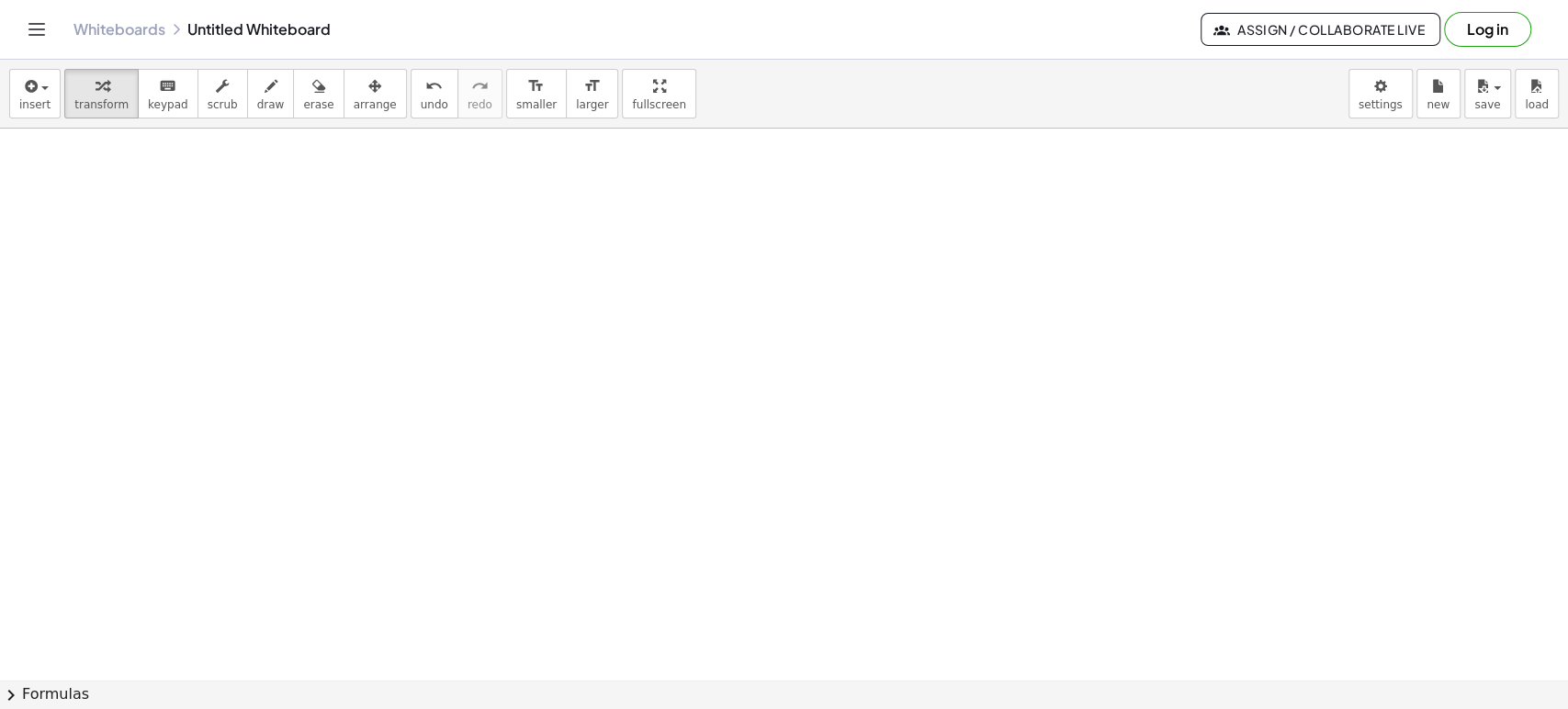
scroll to position [1962, 0]
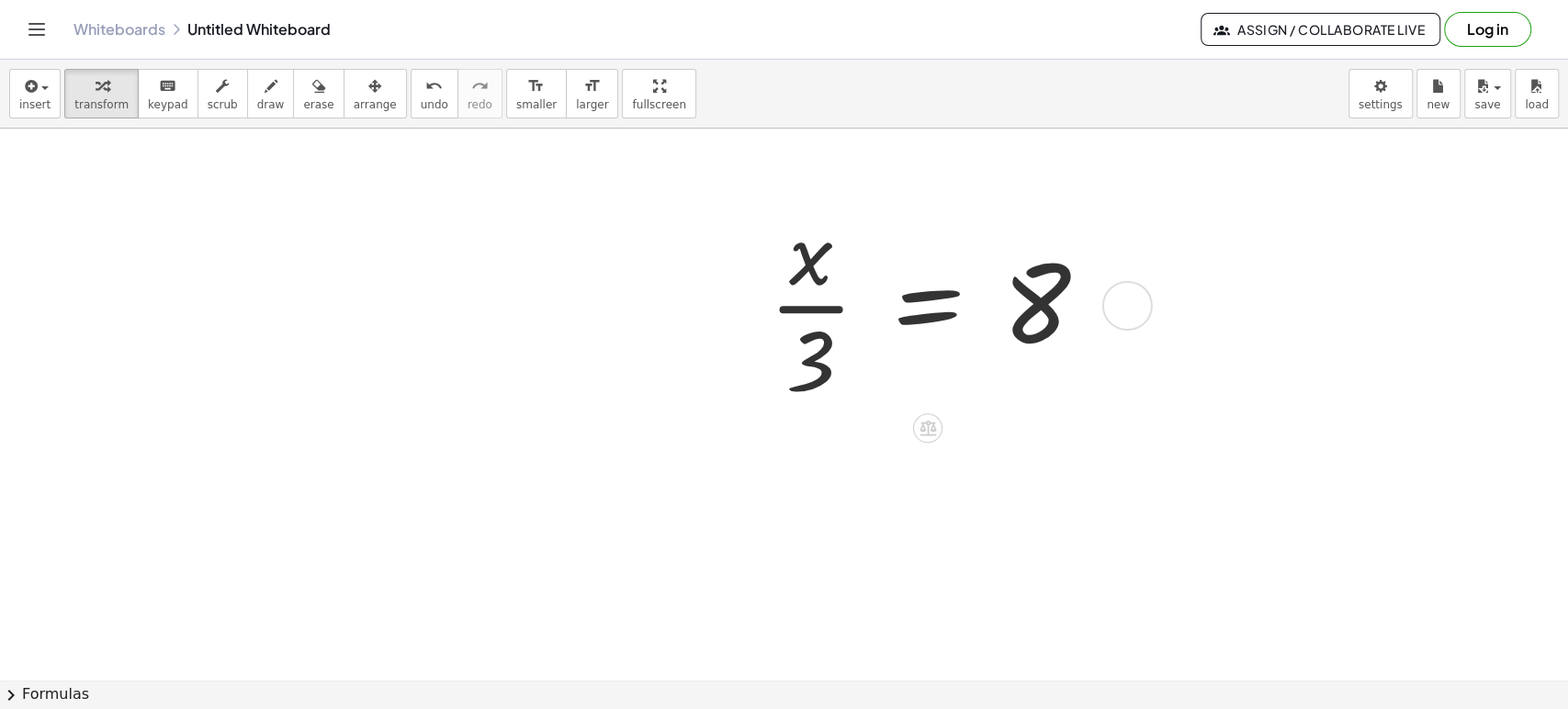
scroll to position [2105, 0]
click at [925, 308] on div at bounding box center [934, 311] width 352 height 214
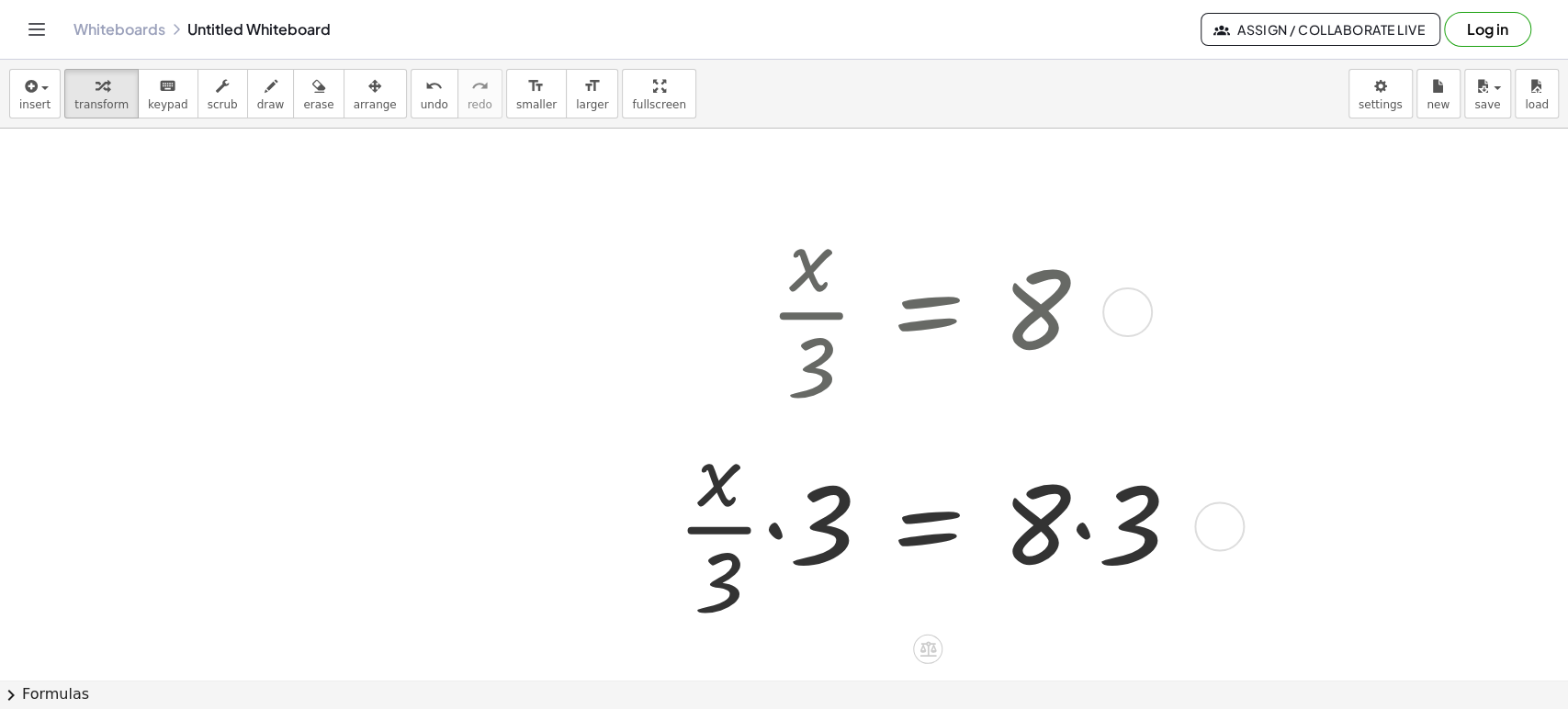
click at [777, 532] on div at bounding box center [935, 524] width 536 height 214
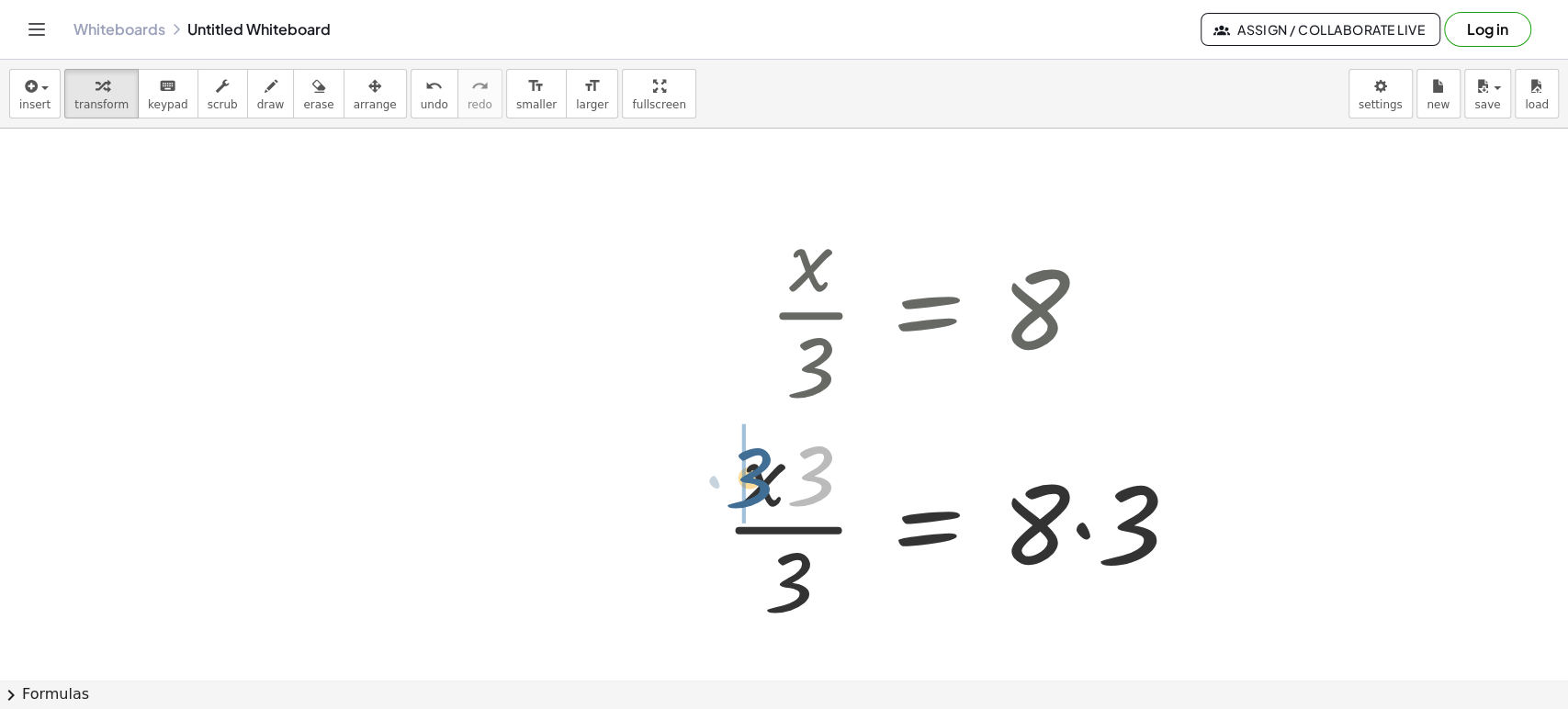
drag, startPoint x: 813, startPoint y: 476, endPoint x: 749, endPoint y: 480, distance: 64.1
click at [749, 480] on div at bounding box center [959, 524] width 488 height 214
drag, startPoint x: 790, startPoint y: 589, endPoint x: 772, endPoint y: 504, distance: 86.9
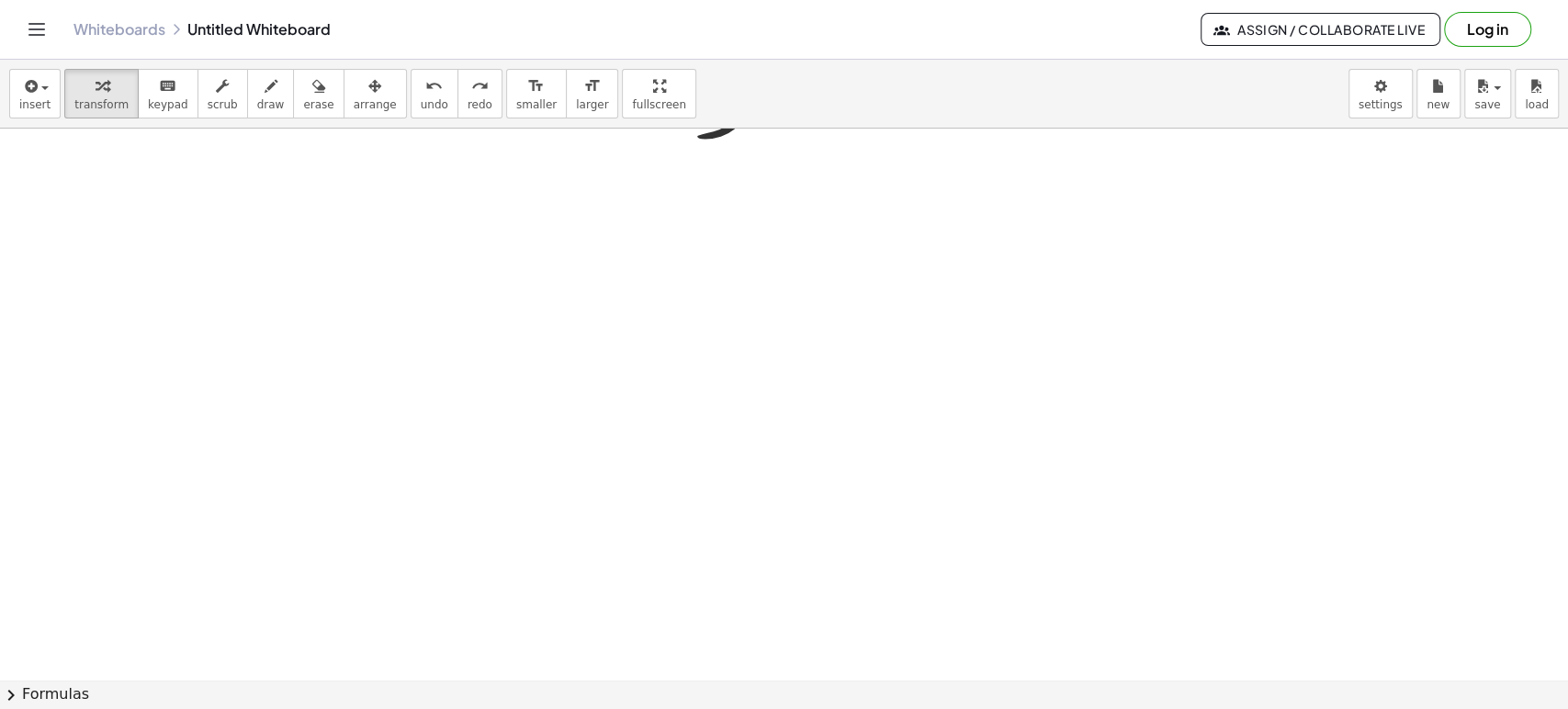
scroll to position [2717, 0]
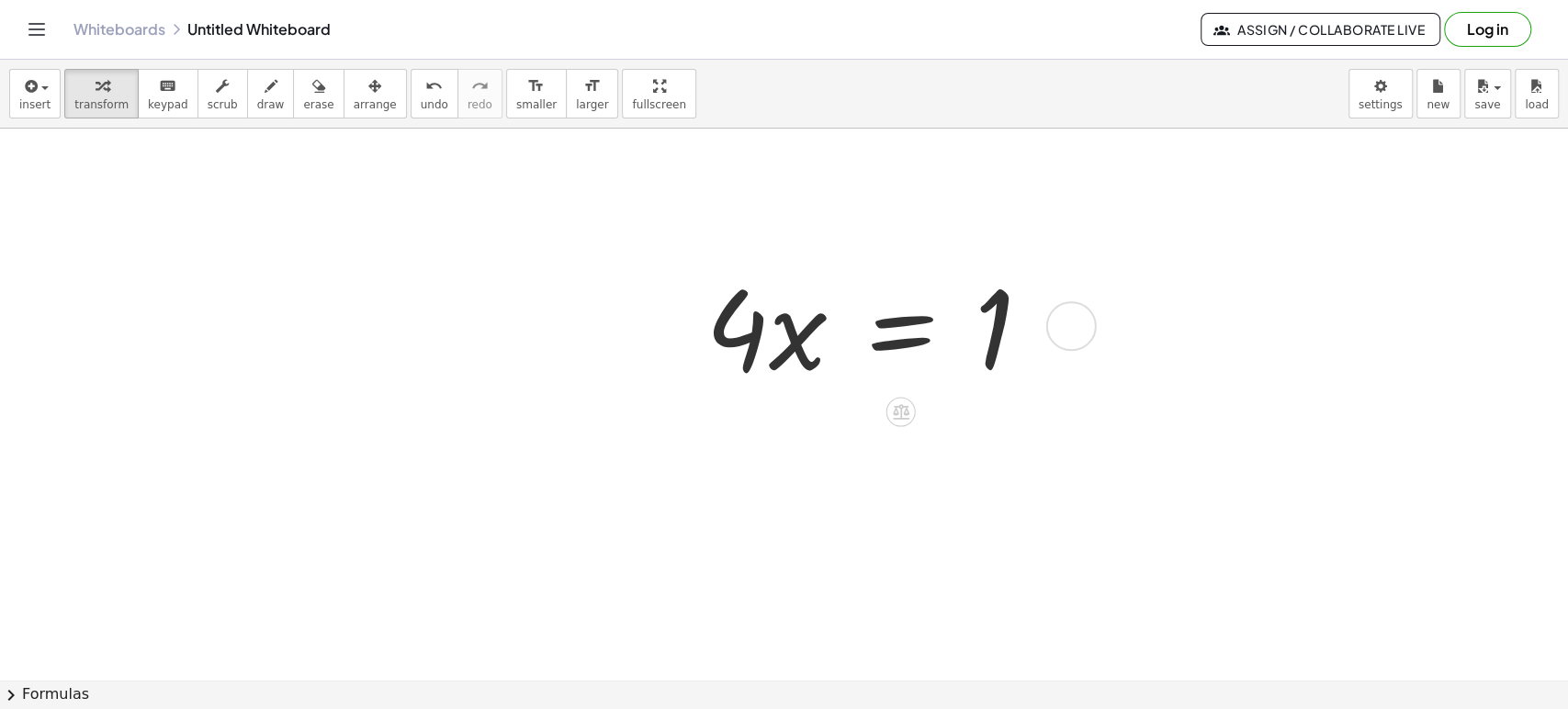
scroll to position [2758, 0]
click at [917, 324] on div at bounding box center [876, 321] width 359 height 141
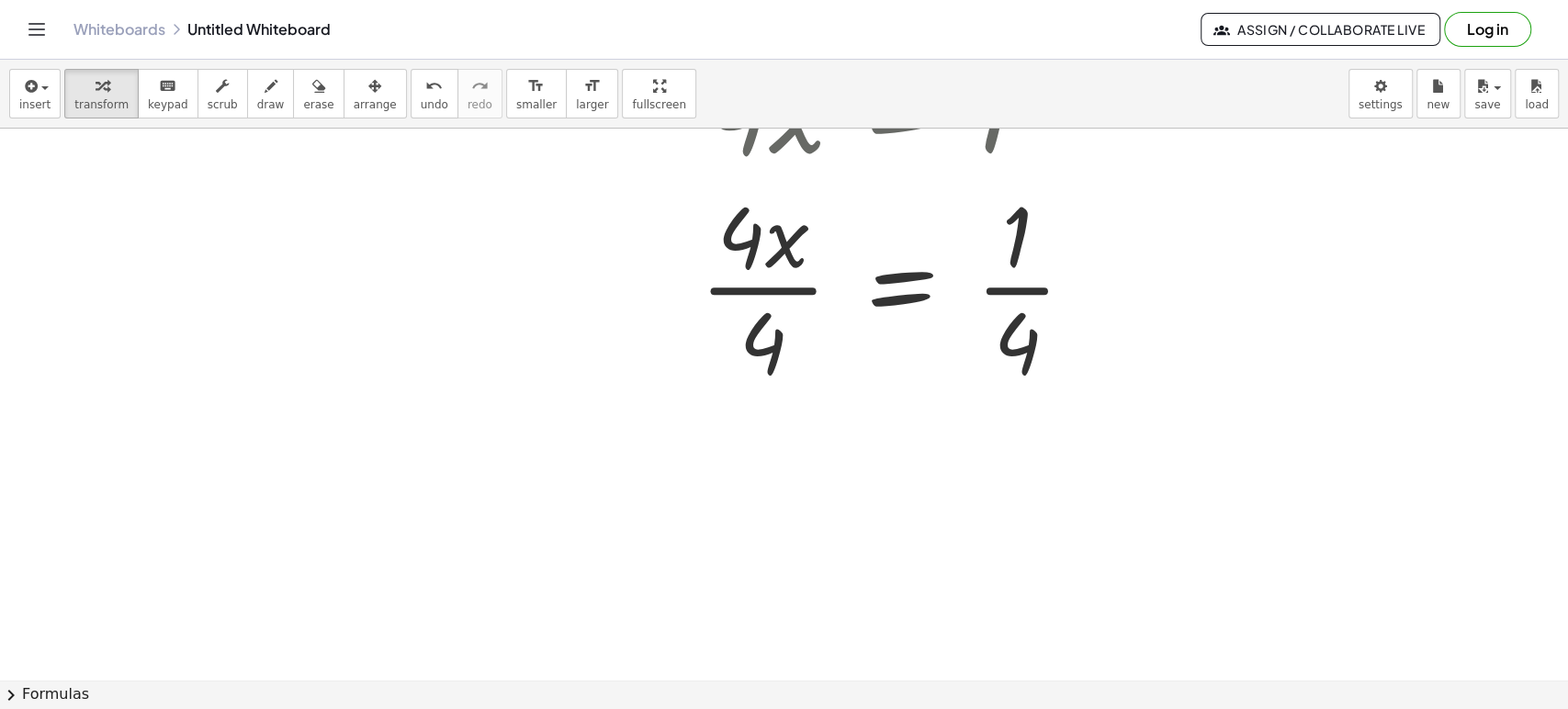
scroll to position [2962, 0]
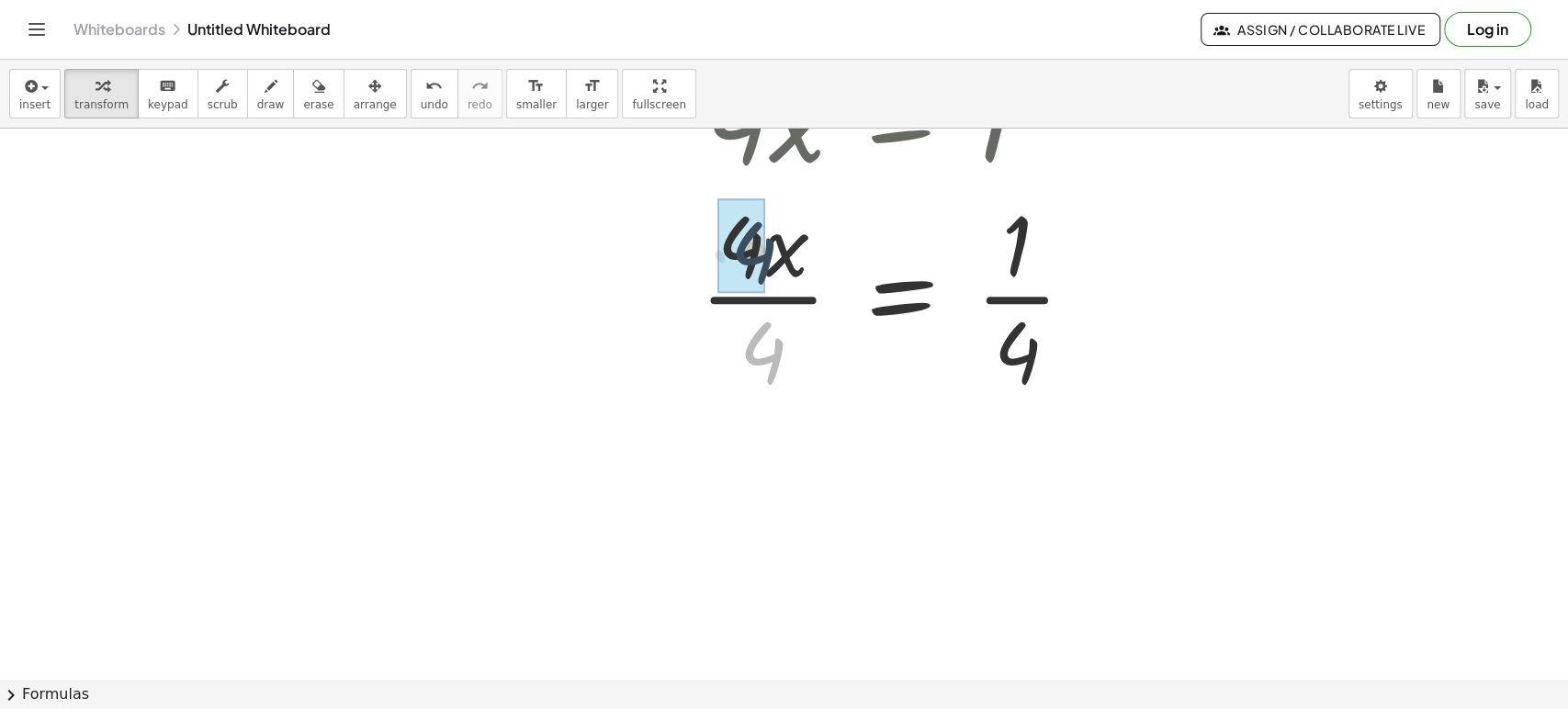
drag, startPoint x: 765, startPoint y: 357, endPoint x: 754, endPoint y: 255, distance: 102.6
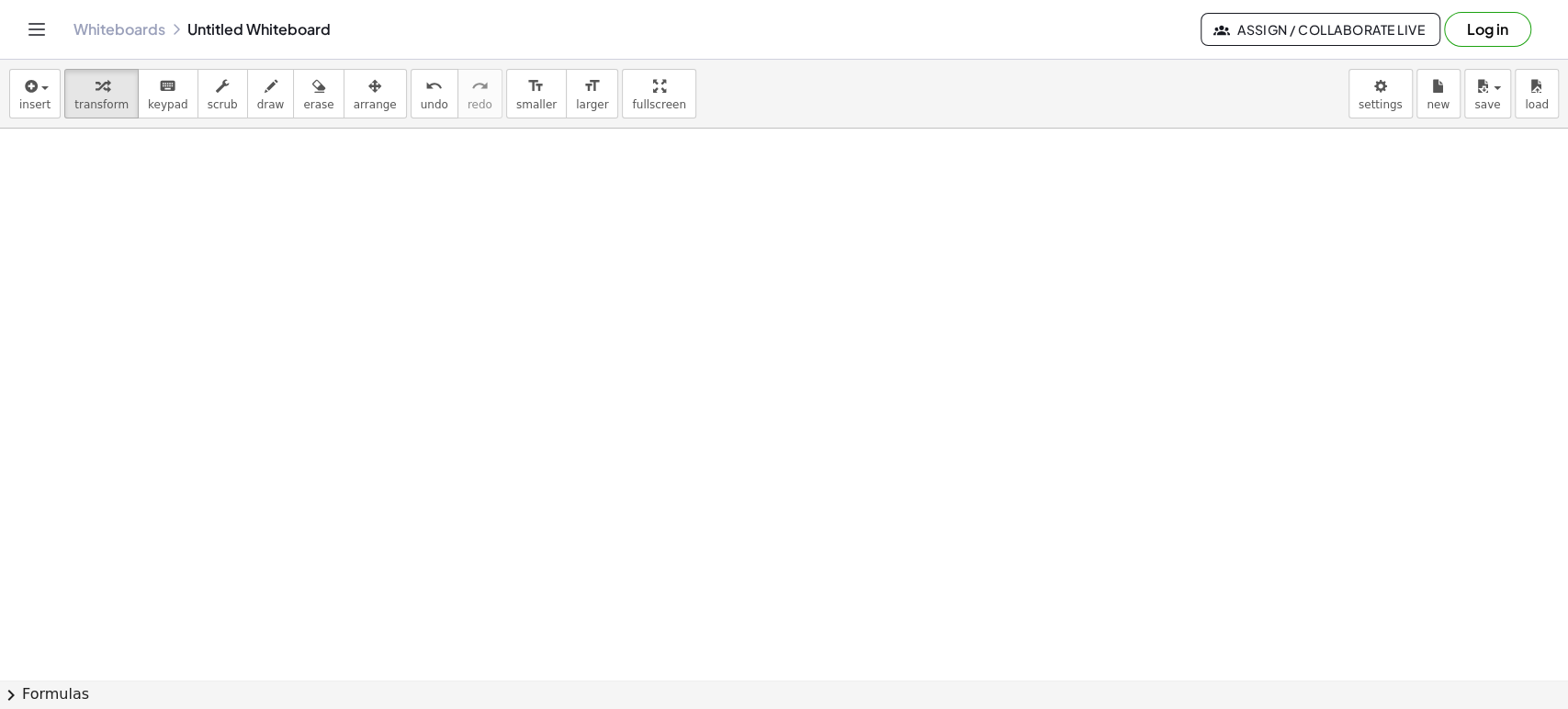
scroll to position [3616, 0]
drag, startPoint x: 536, startPoint y: 398, endPoint x: 634, endPoint y: 397, distance: 98.0
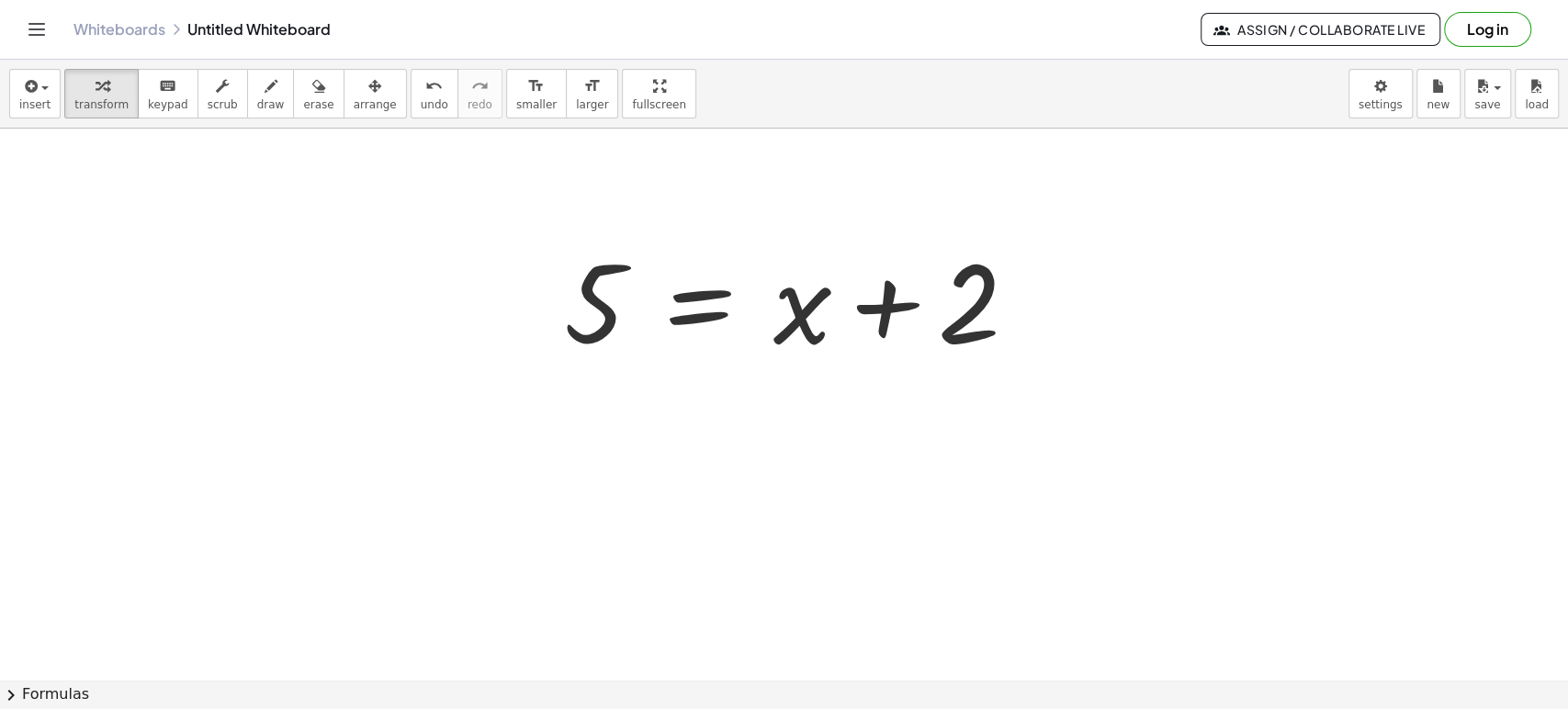
scroll to position [3820, 0]
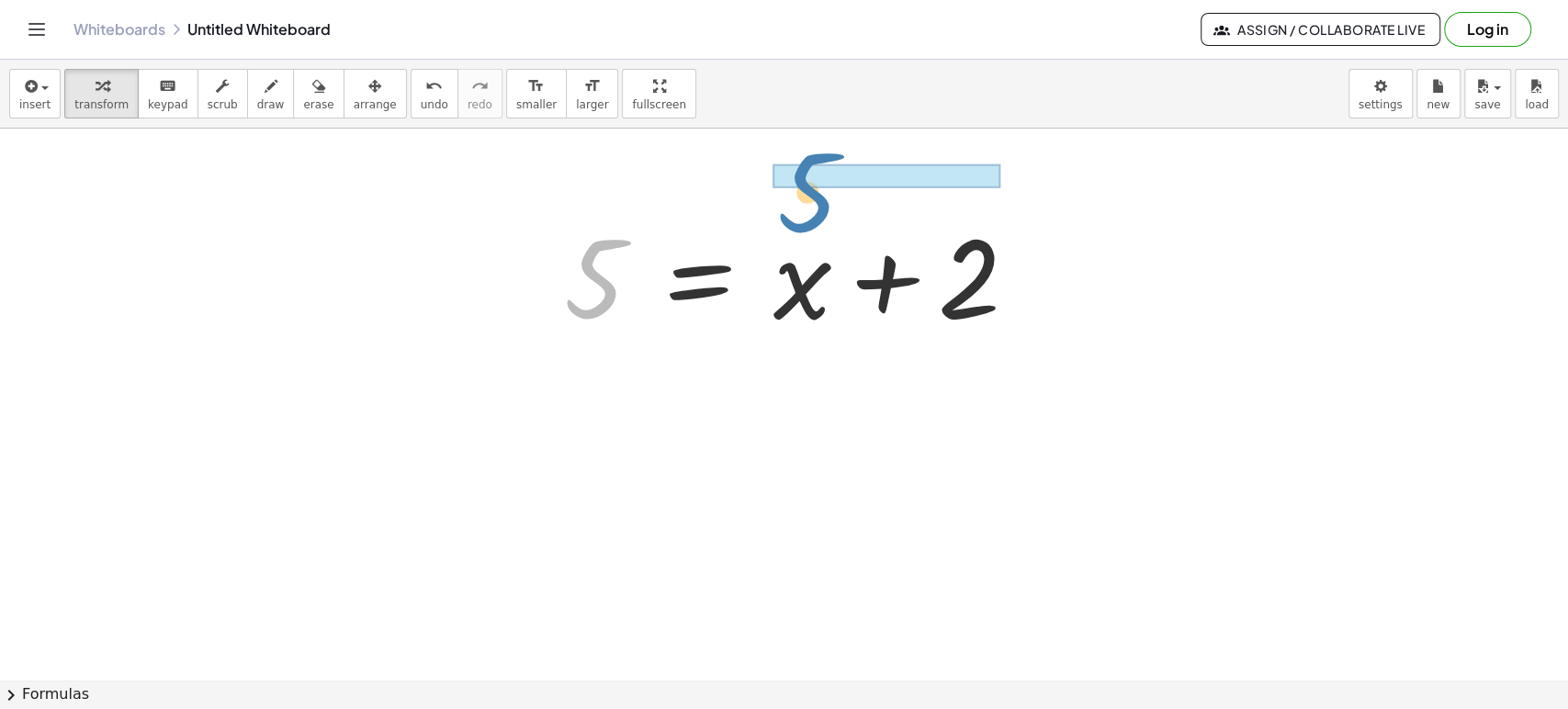
drag, startPoint x: 613, startPoint y: 284, endPoint x: 827, endPoint y: 198, distance: 230.6
click at [827, 200] on div "5 5 = + x + 2" at bounding box center [823, 275] width 574 height 151
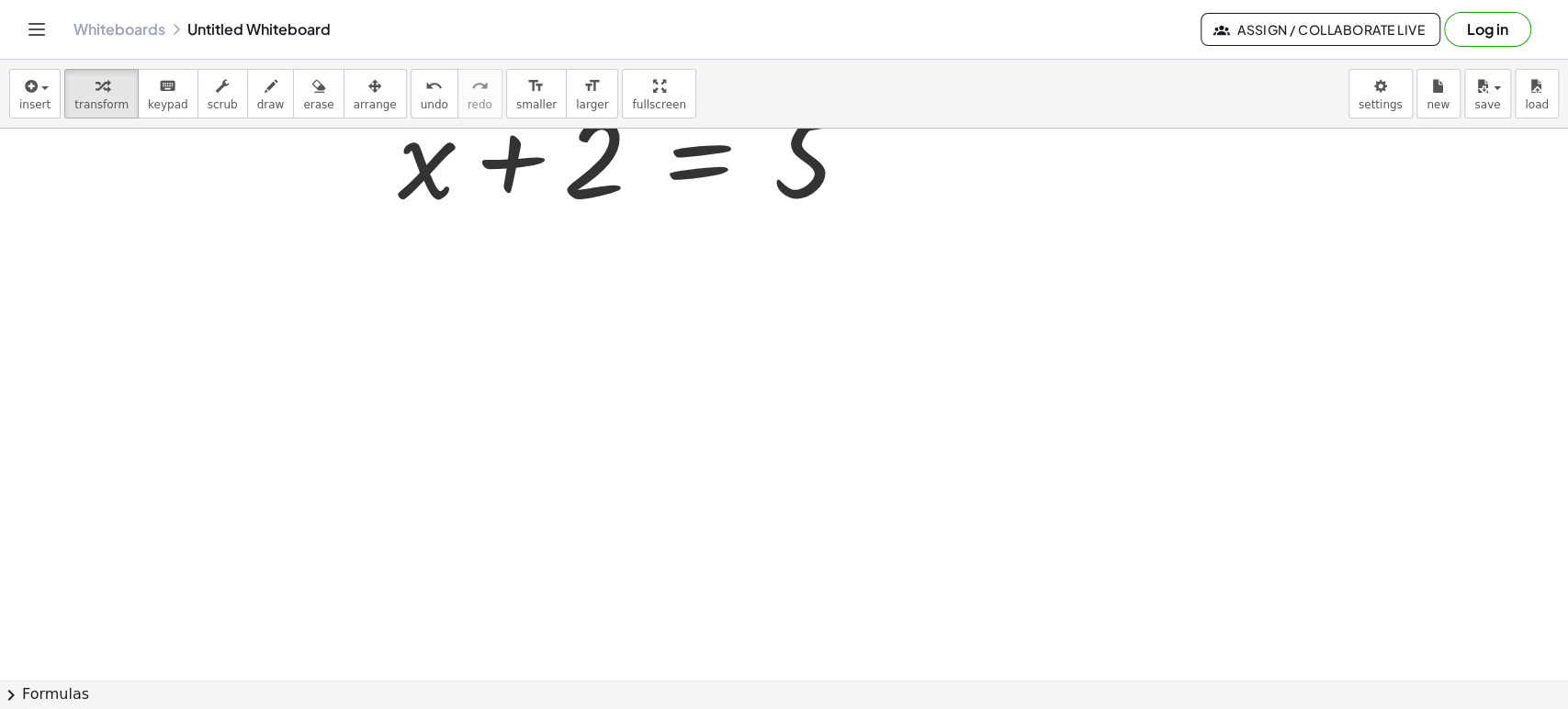
scroll to position [4270, 0]
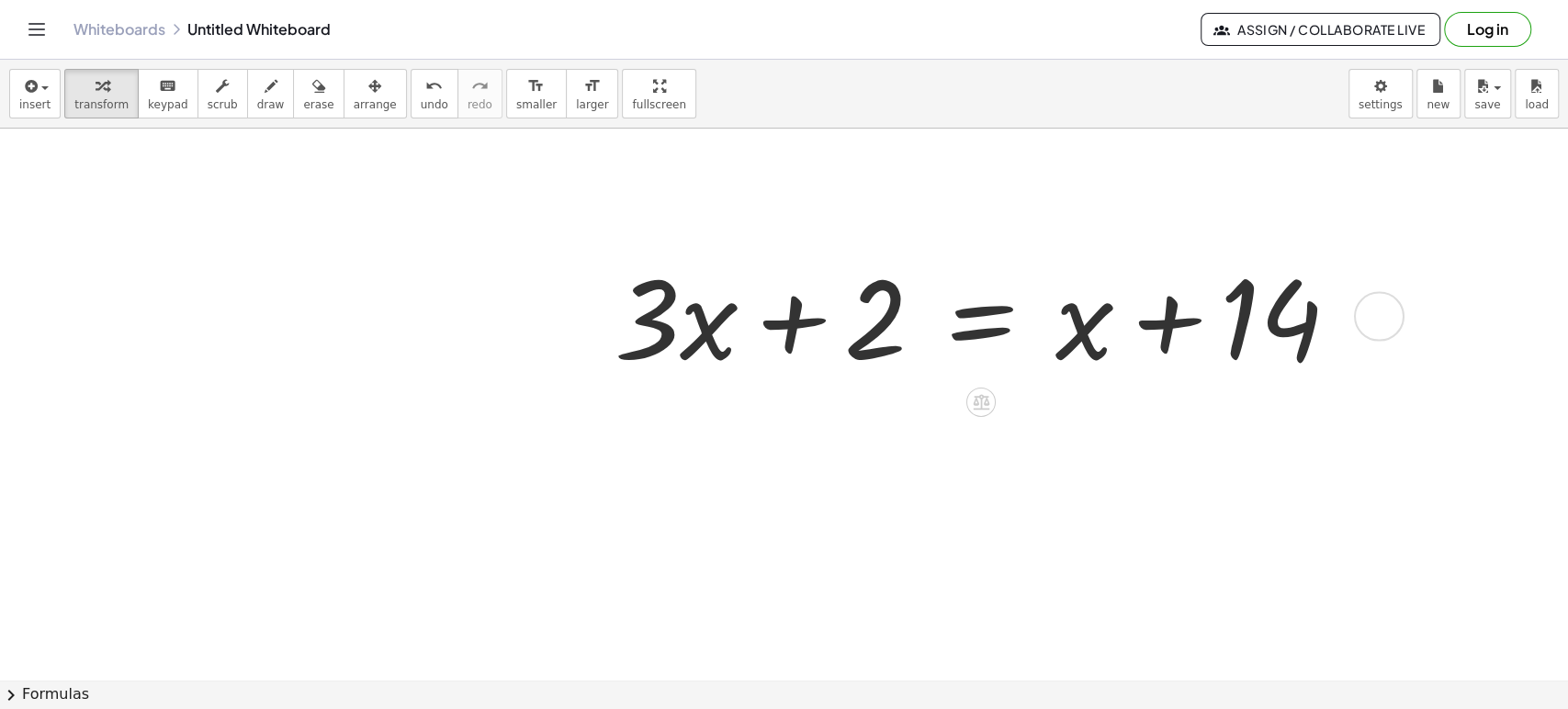
scroll to position [4414, 0]
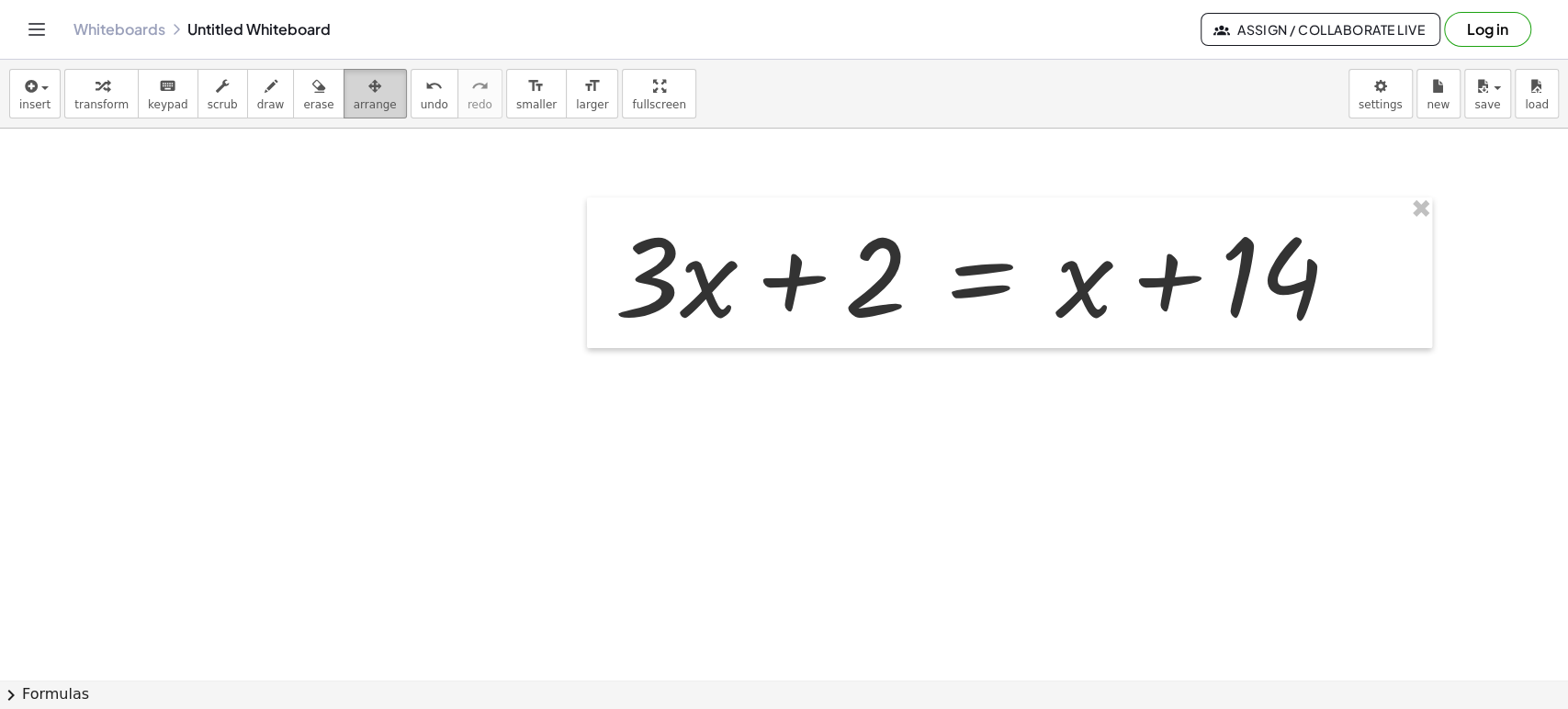
click at [353, 90] on div "button" at bounding box center [374, 85] width 43 height 22
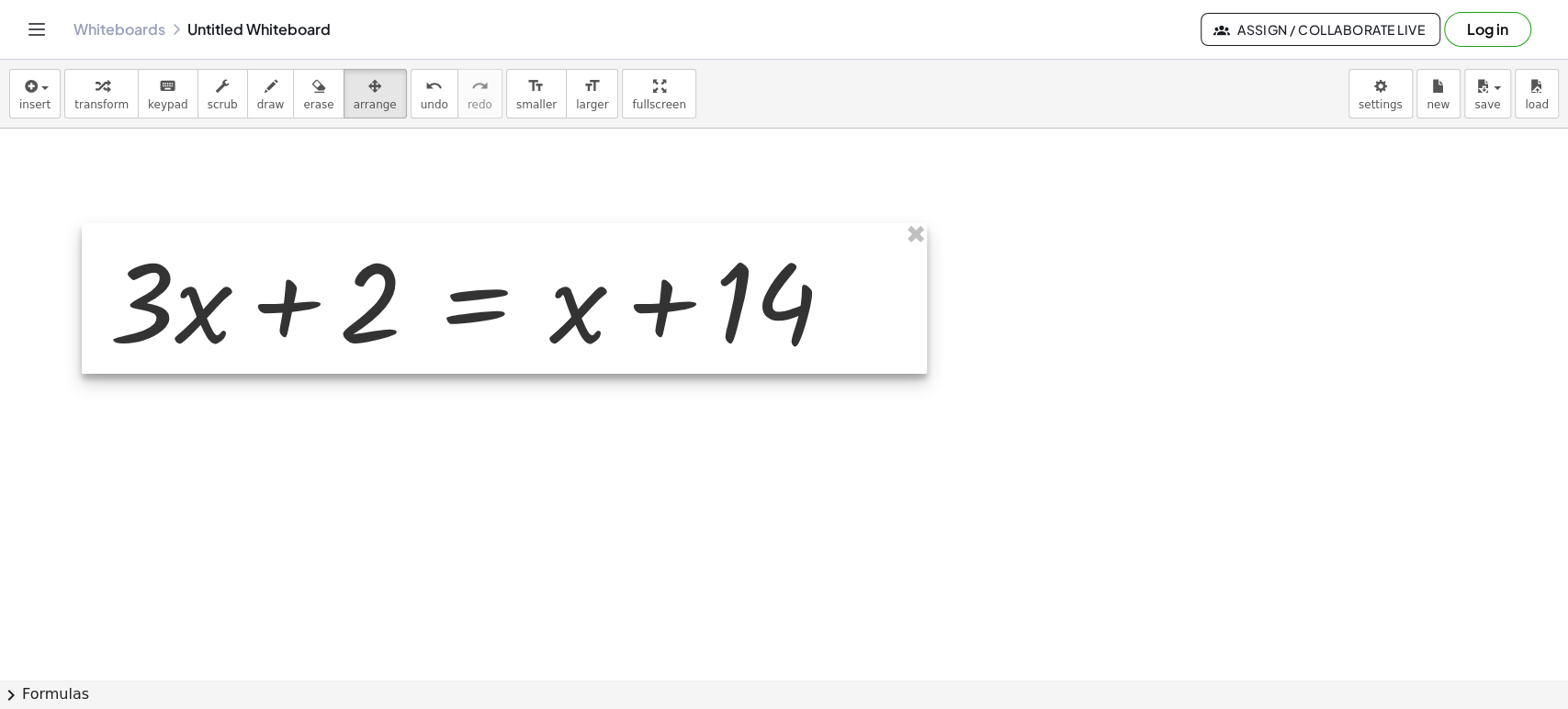
drag, startPoint x: 923, startPoint y: 289, endPoint x: 418, endPoint y: 315, distance: 505.7
click at [418, 315] on div at bounding box center [504, 298] width 845 height 151
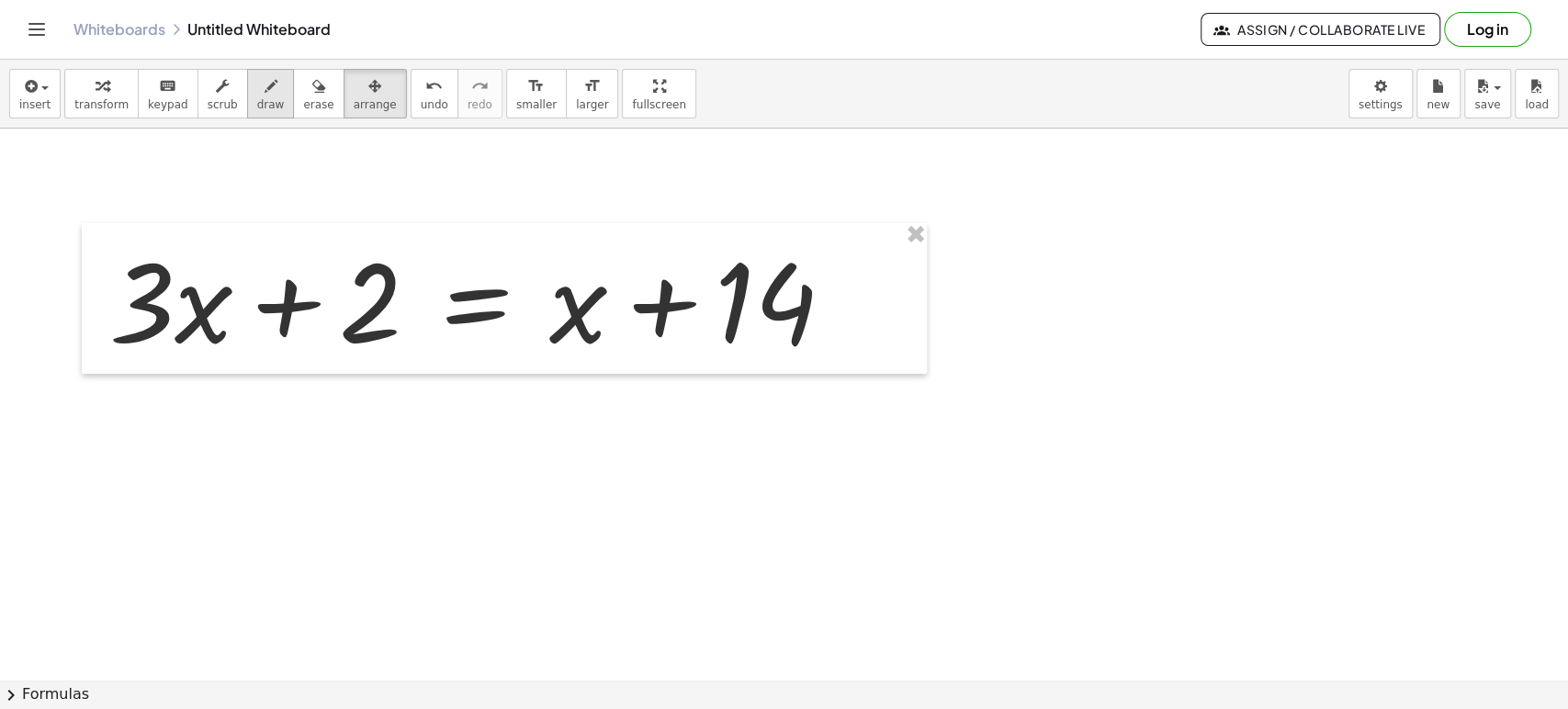
drag, startPoint x: 104, startPoint y: 97, endPoint x: 235, endPoint y: 83, distance: 131.7
click at [235, 83] on div "transform keyboard keypad scrub draw erase arrange" at bounding box center [235, 93] width 341 height 50
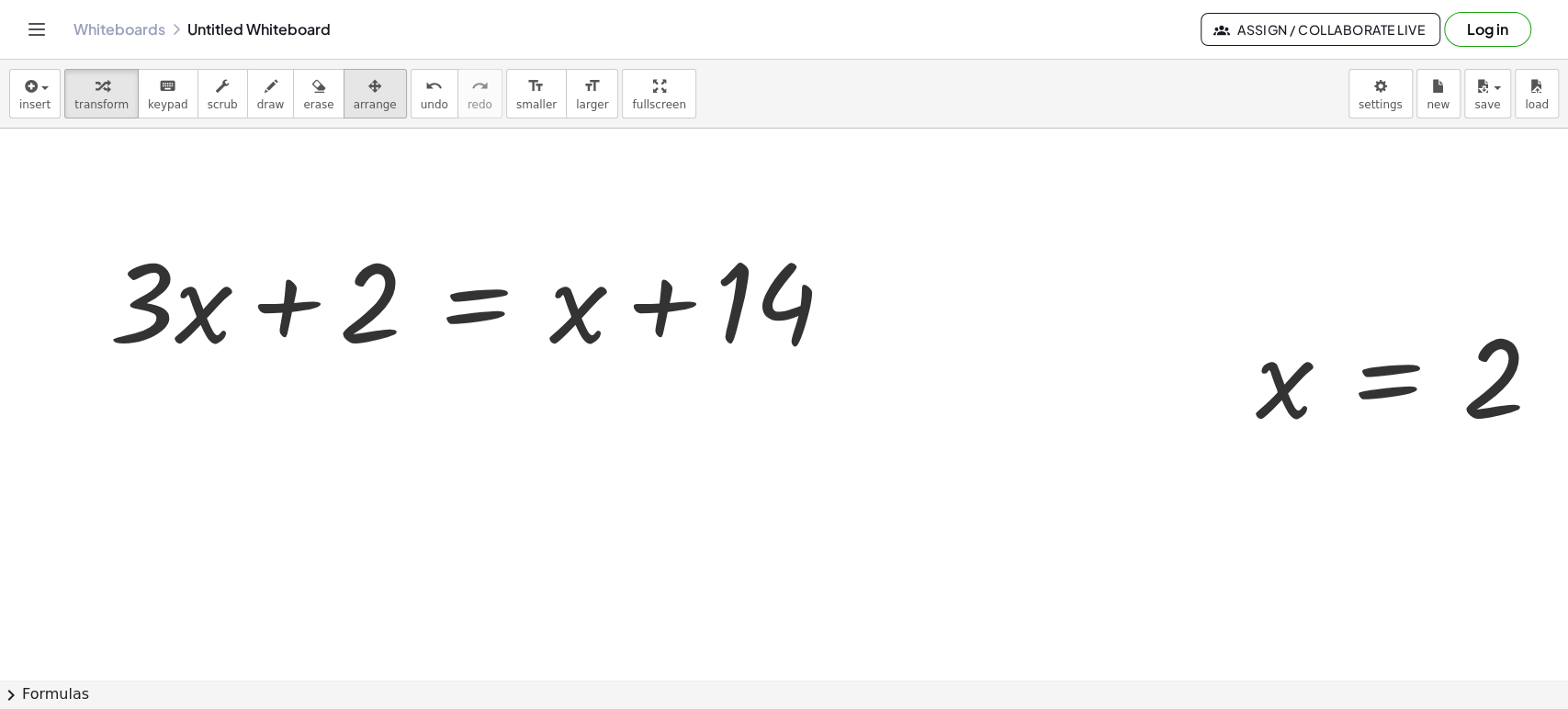
click at [368, 86] on icon "button" at bounding box center [374, 86] width 13 height 22
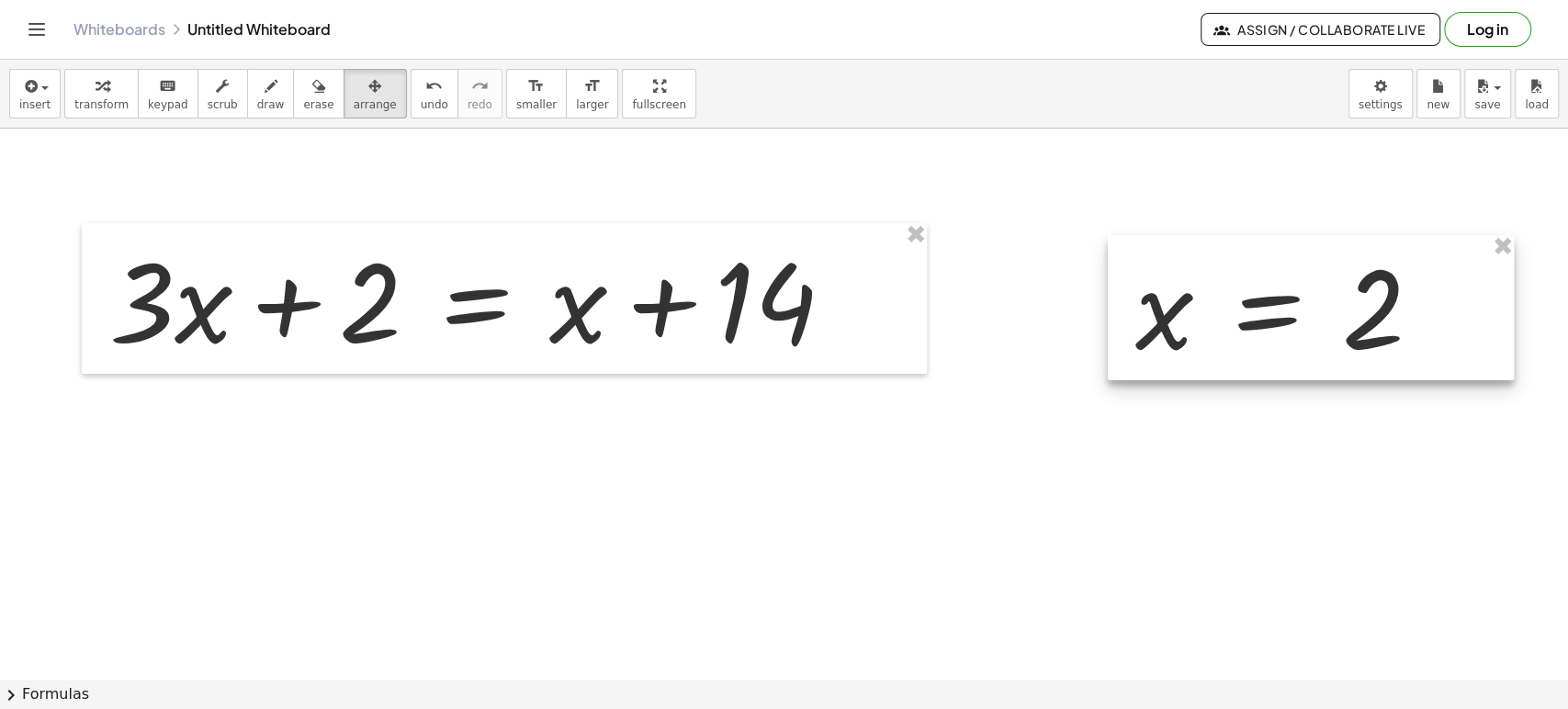
drag, startPoint x: 1344, startPoint y: 413, endPoint x: 1230, endPoint y: 342, distance: 134.3
click at [1226, 344] on div at bounding box center [1310, 307] width 406 height 145
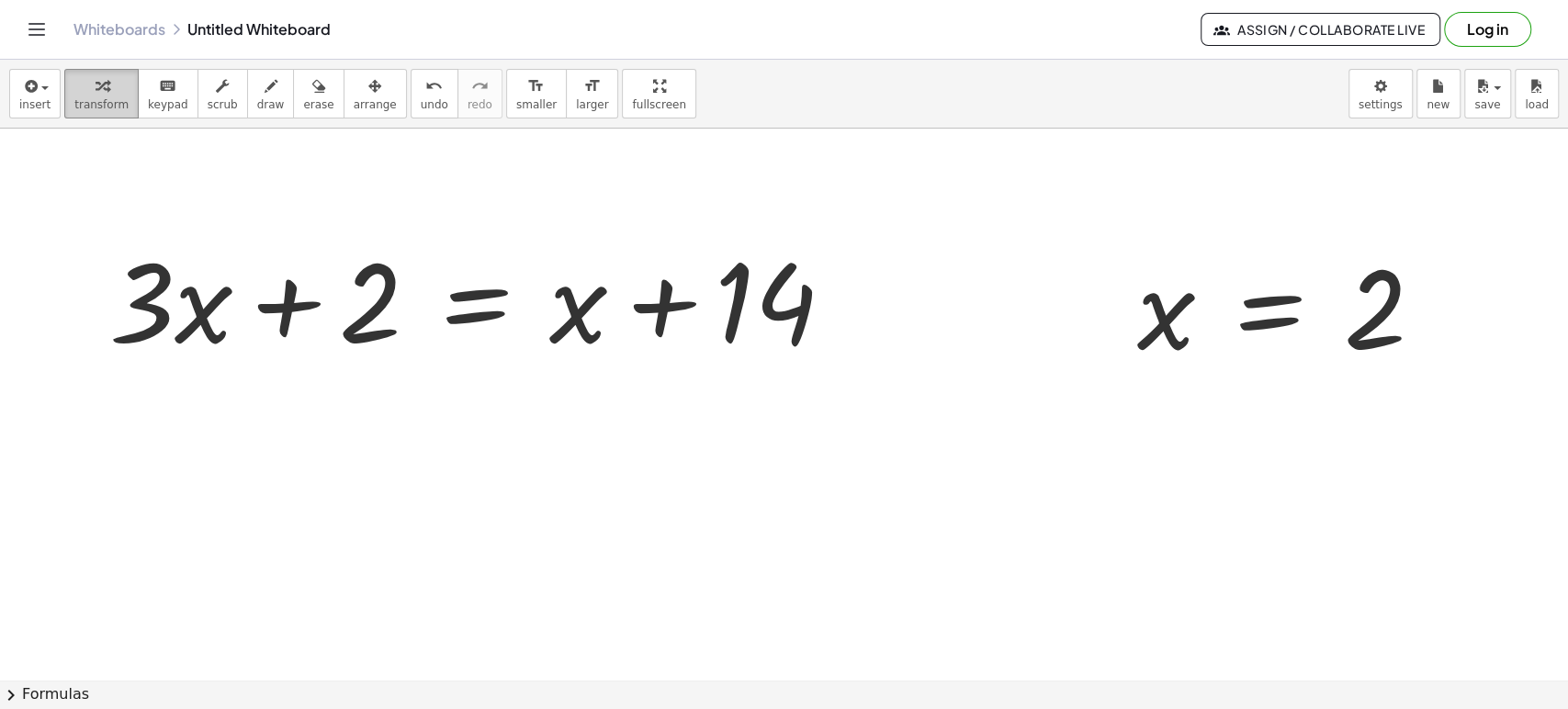
click at [95, 98] on span "transform" at bounding box center [101, 104] width 55 height 13
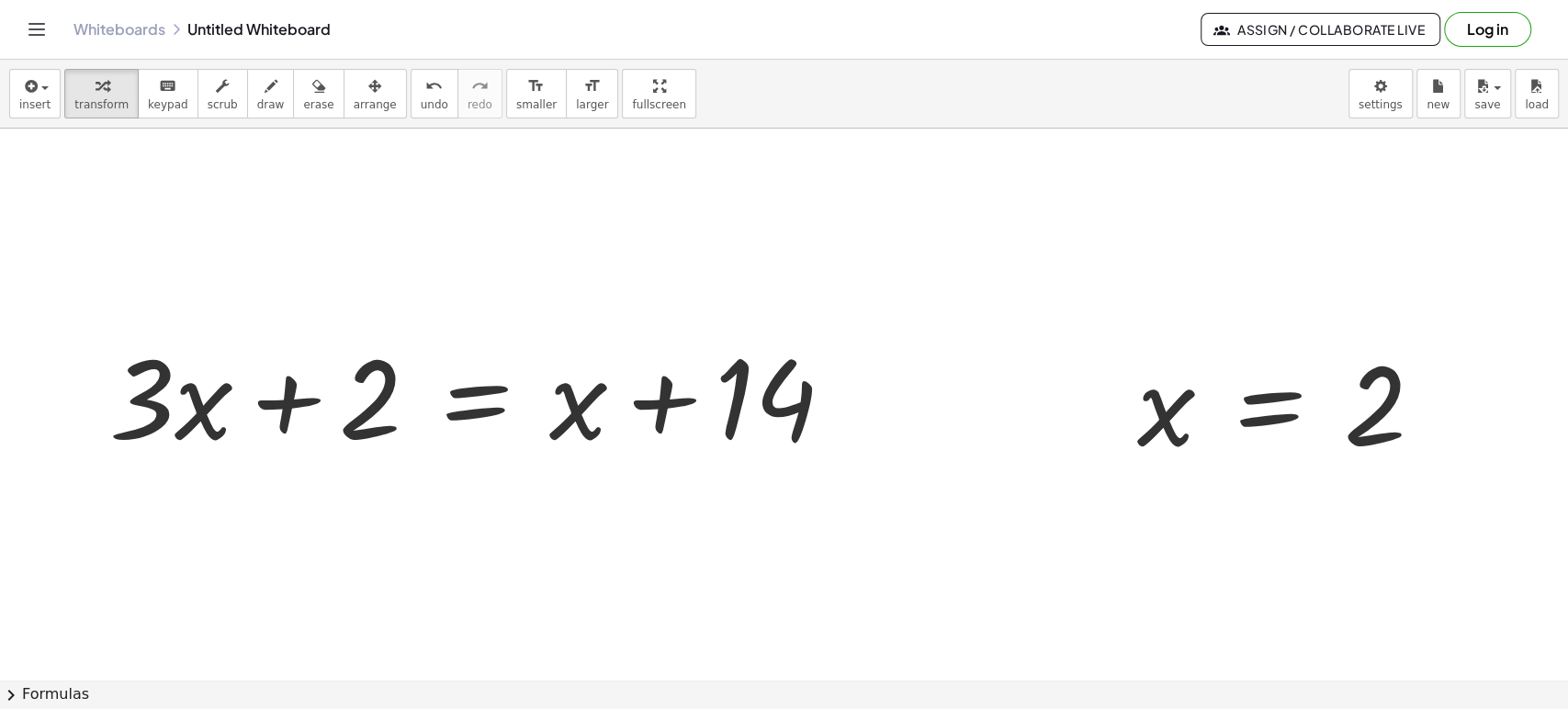
scroll to position [4311, 0]
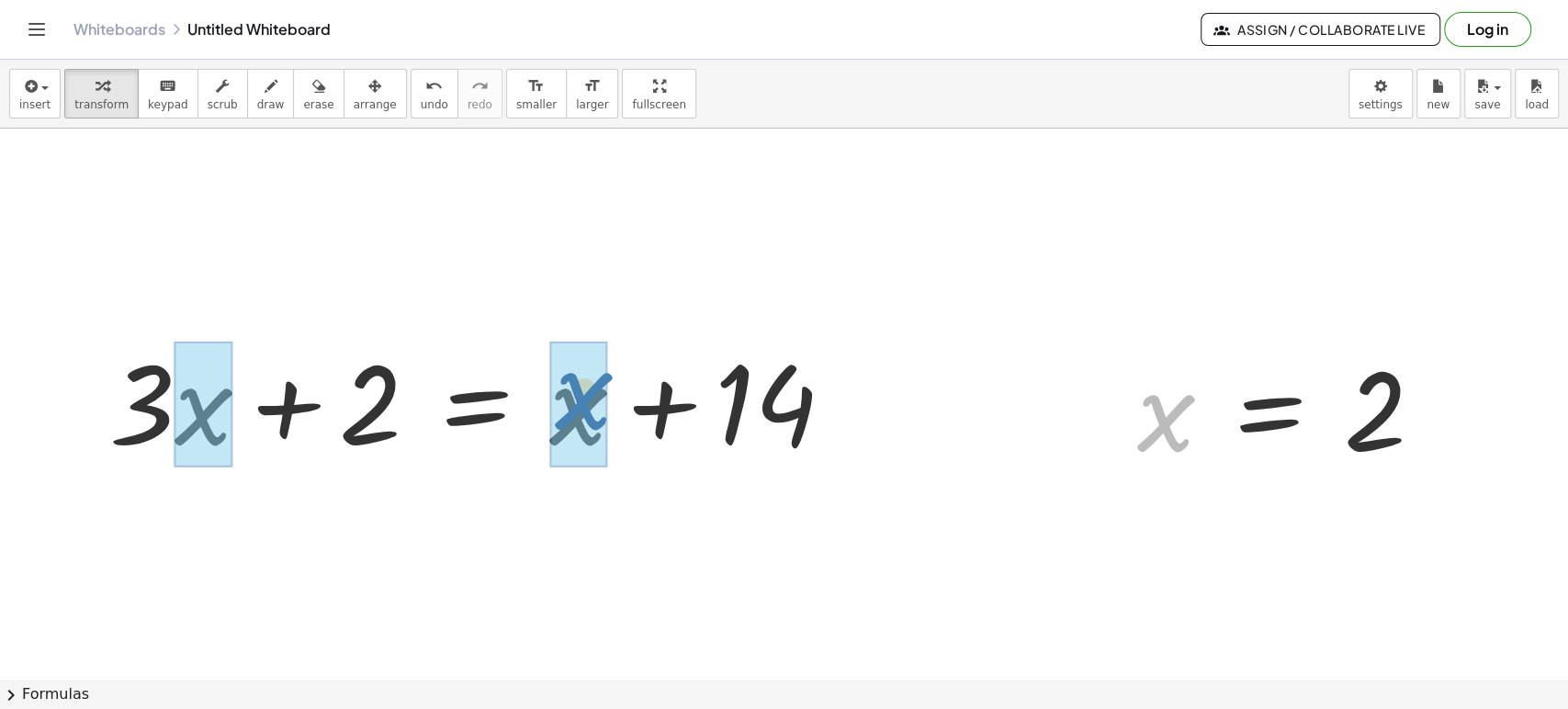
drag, startPoint x: 1177, startPoint y: 417, endPoint x: 594, endPoint y: 395, distance: 583.4
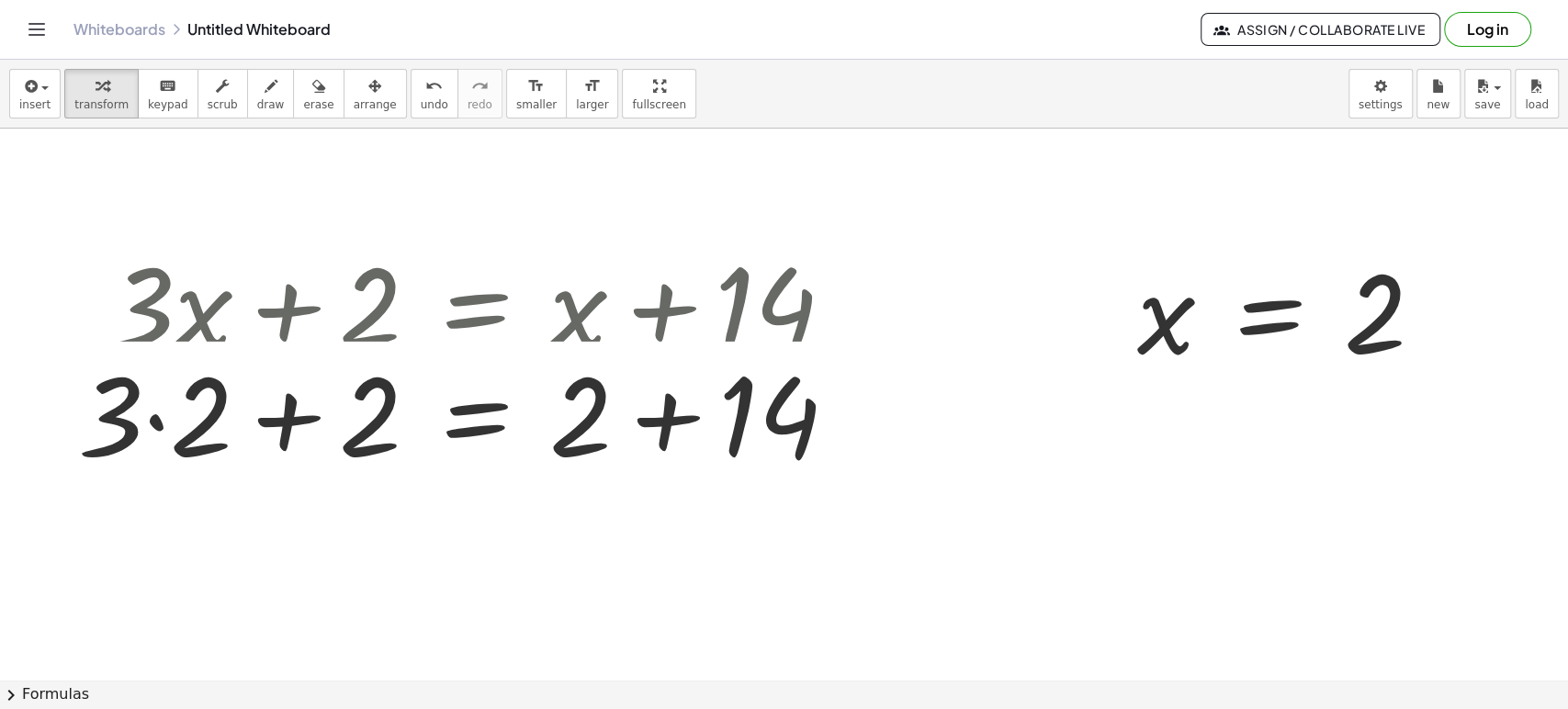
scroll to position [4414, 0]
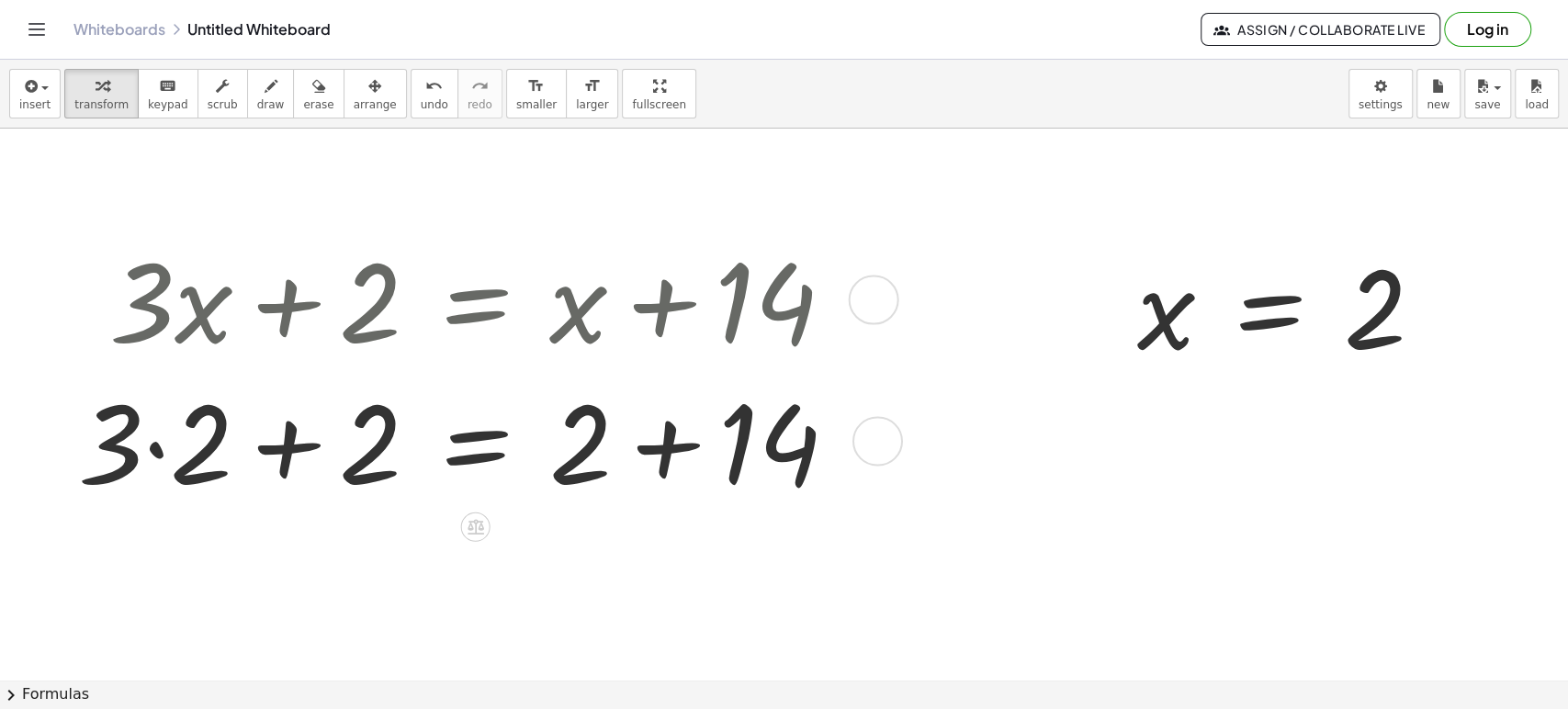
click at [677, 444] on div at bounding box center [464, 439] width 792 height 141
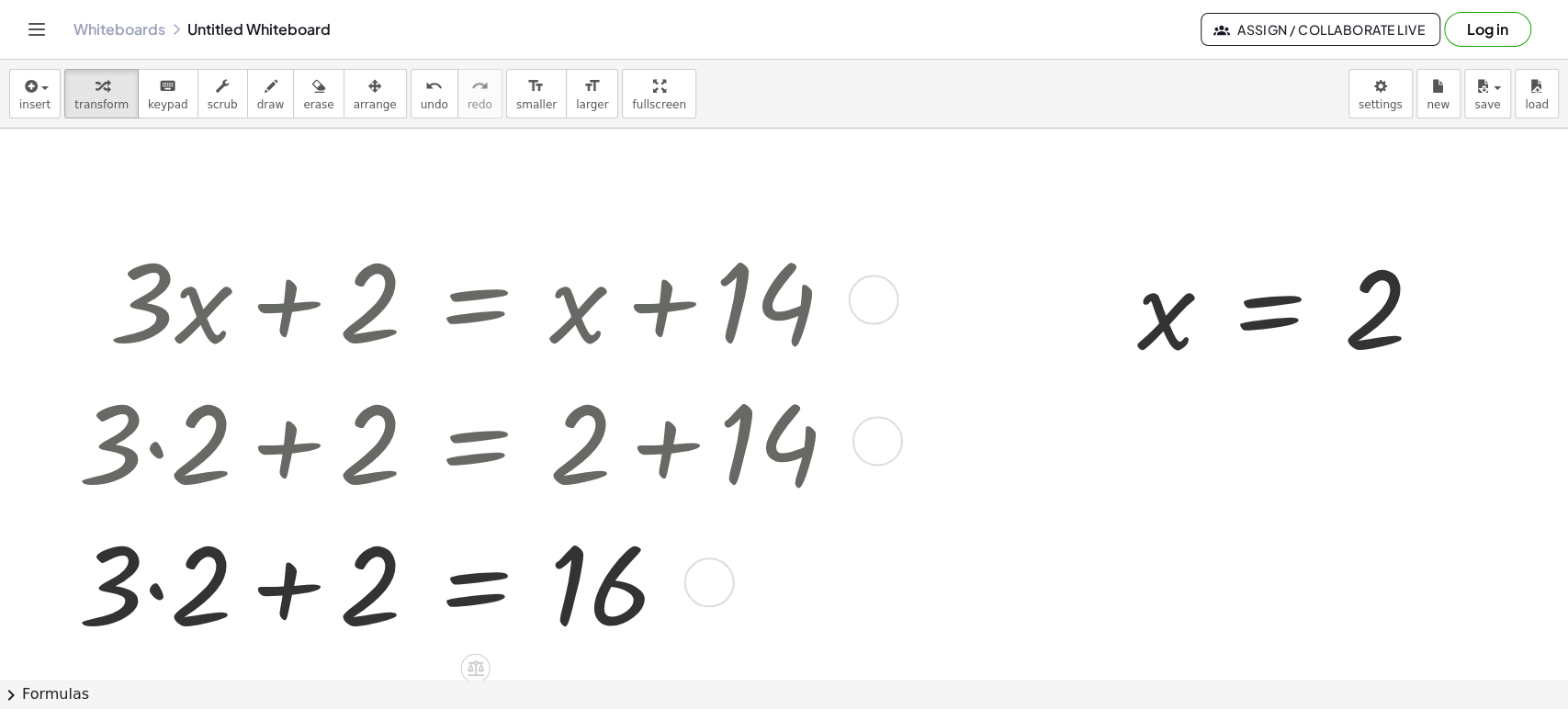
click at [127, 590] on div at bounding box center [464, 581] width 792 height 141
drag, startPoint x: 139, startPoint y: 593, endPoint x: 133, endPoint y: 602, distance: 10.8
click at [138, 593] on div at bounding box center [464, 581] width 792 height 141
click at [159, 598] on div at bounding box center [464, 581] width 792 height 141
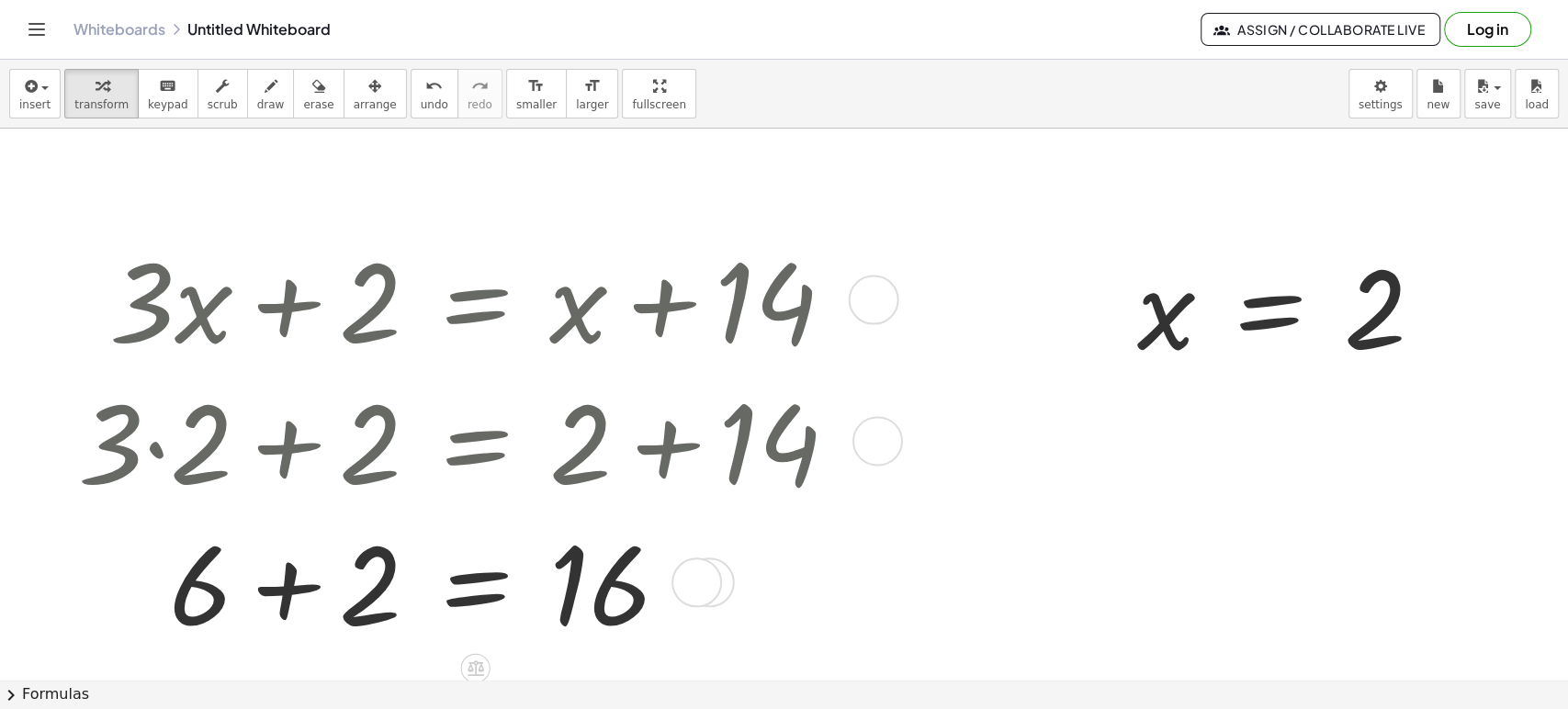
click at [279, 583] on div at bounding box center [464, 581] width 792 height 141
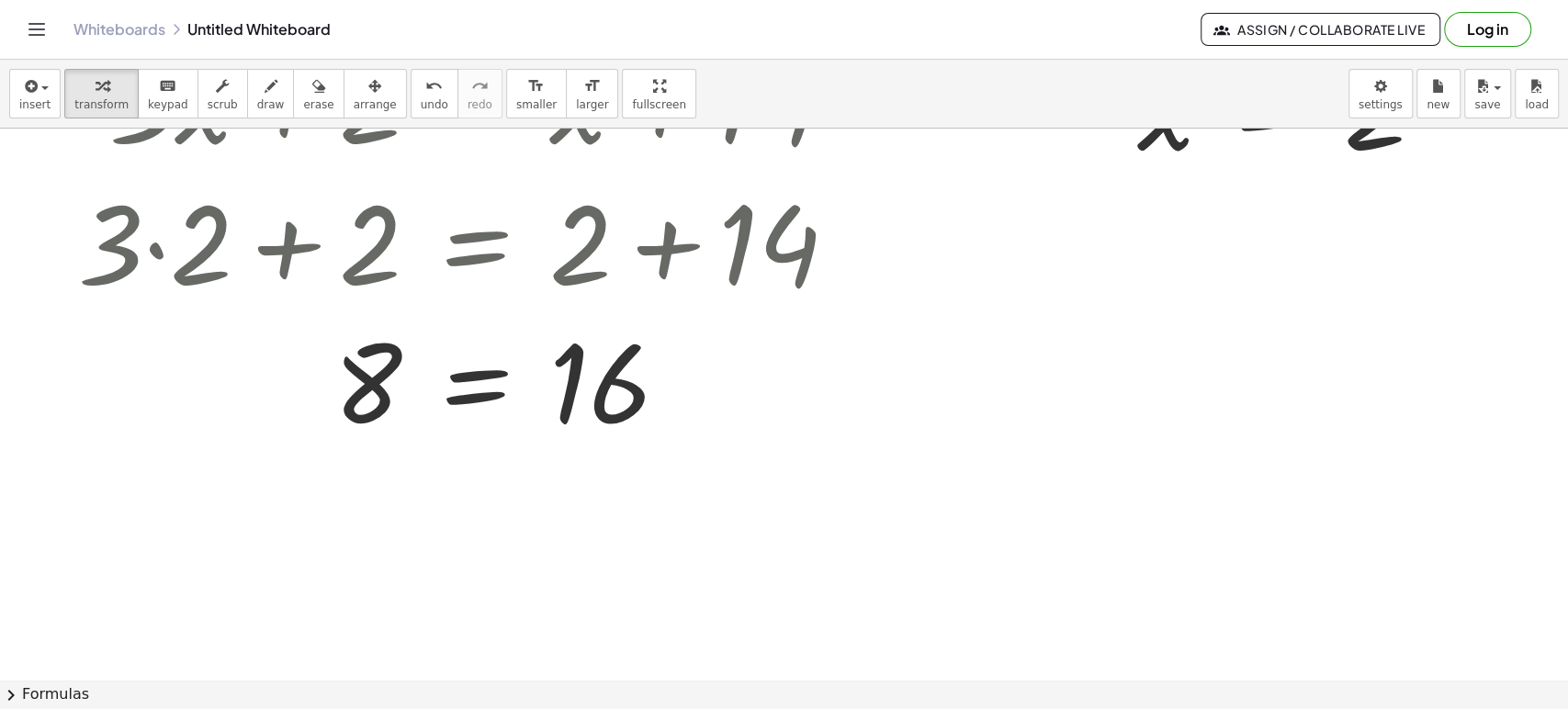
scroll to position [4617, 0]
